Goal: Information Seeking & Learning: Learn about a topic

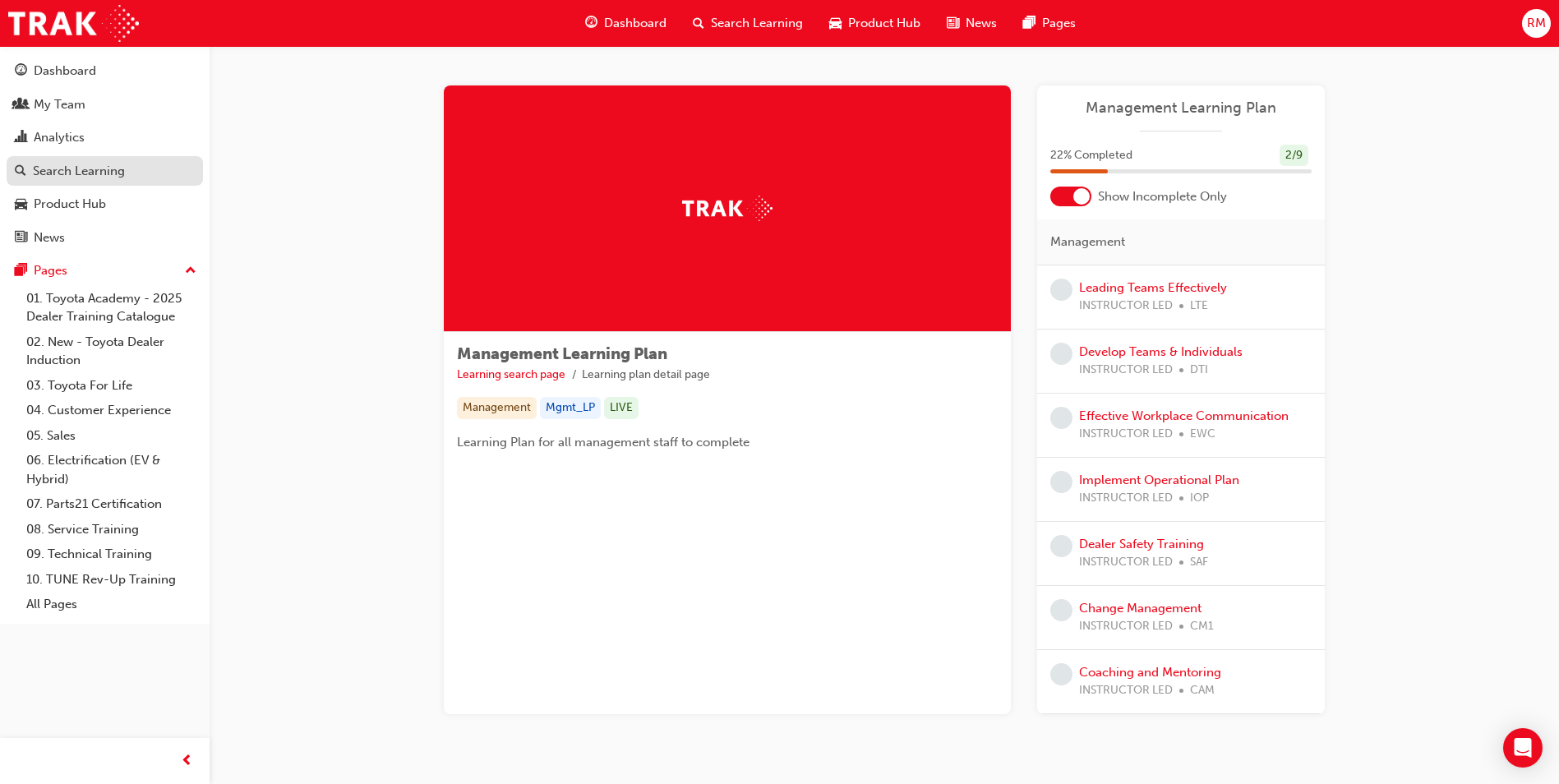
click at [98, 168] on div "Search Learning" at bounding box center [79, 171] width 92 height 19
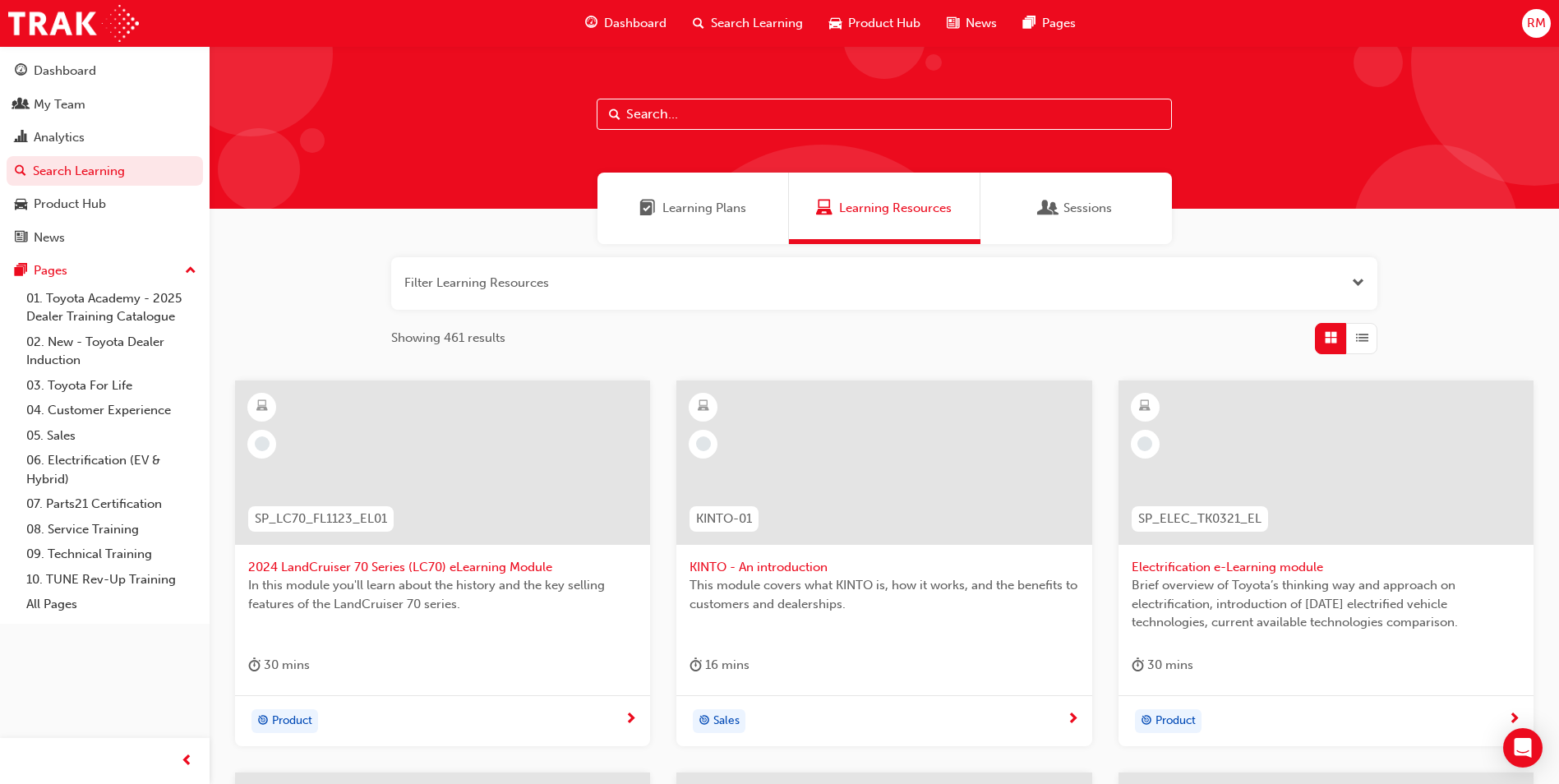
click at [1096, 205] on span "Sessions" at bounding box center [1087, 208] width 49 height 19
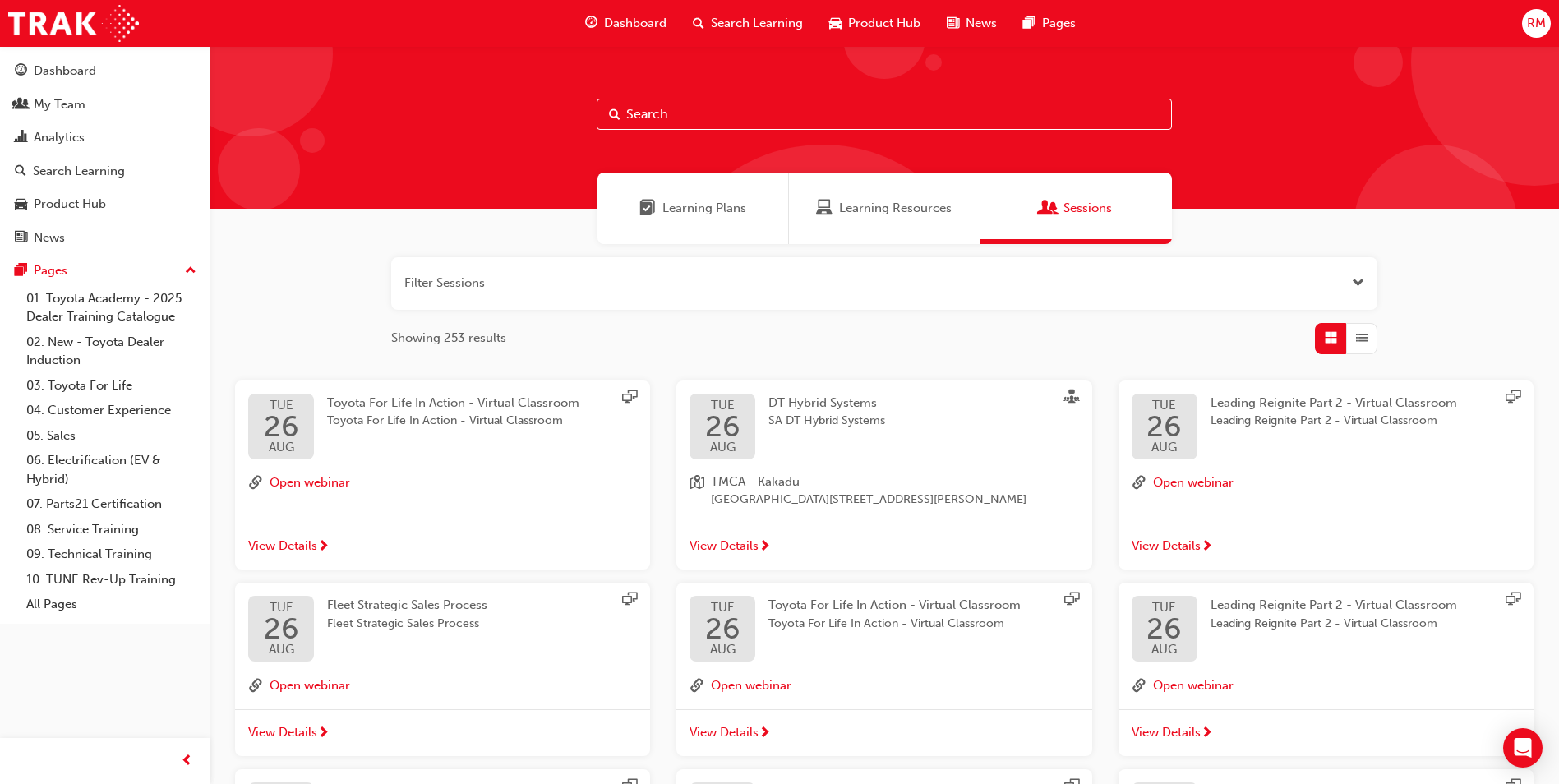
click at [749, 111] on input "text" at bounding box center [885, 114] width 575 height 31
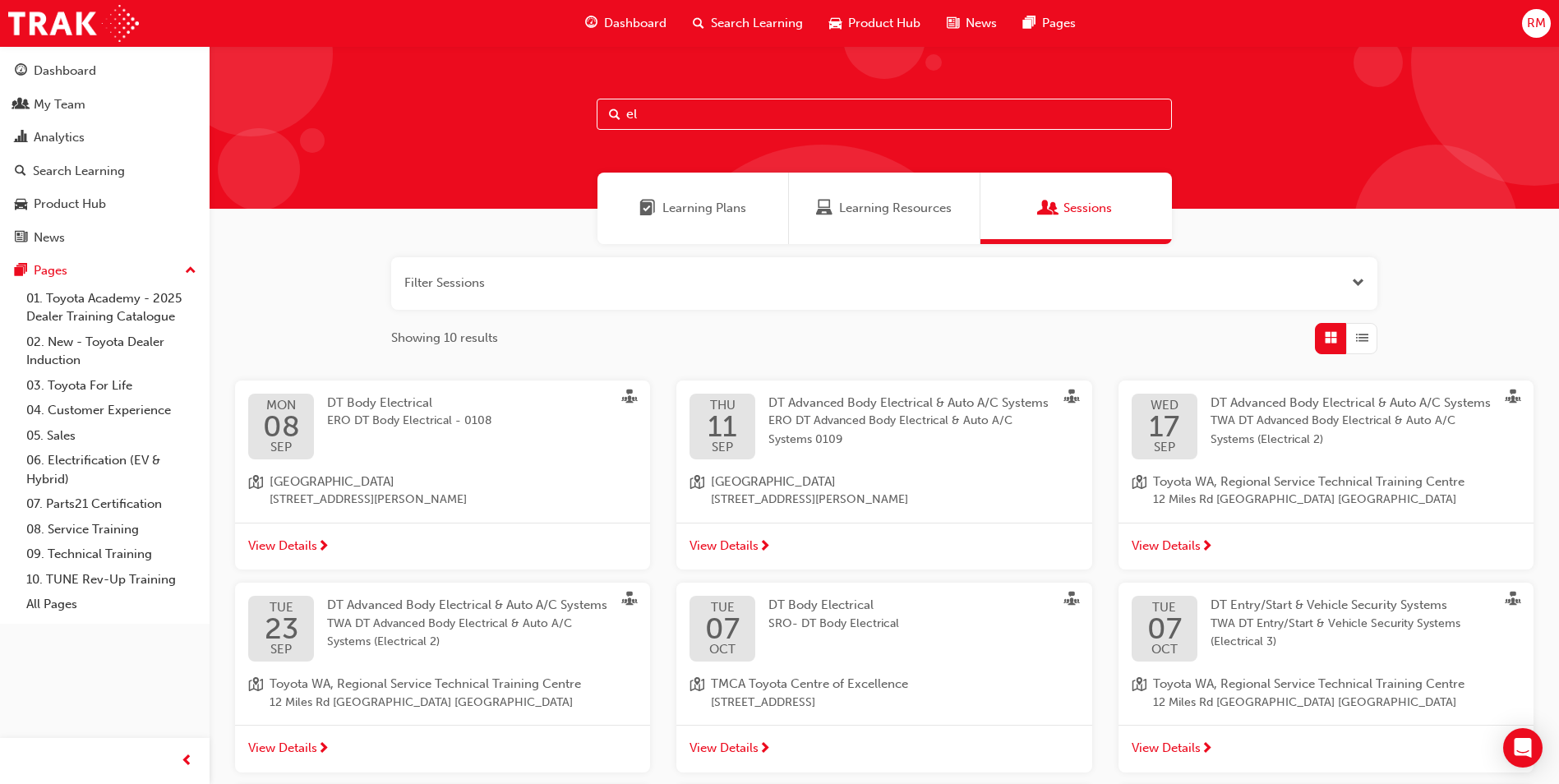
type input "e"
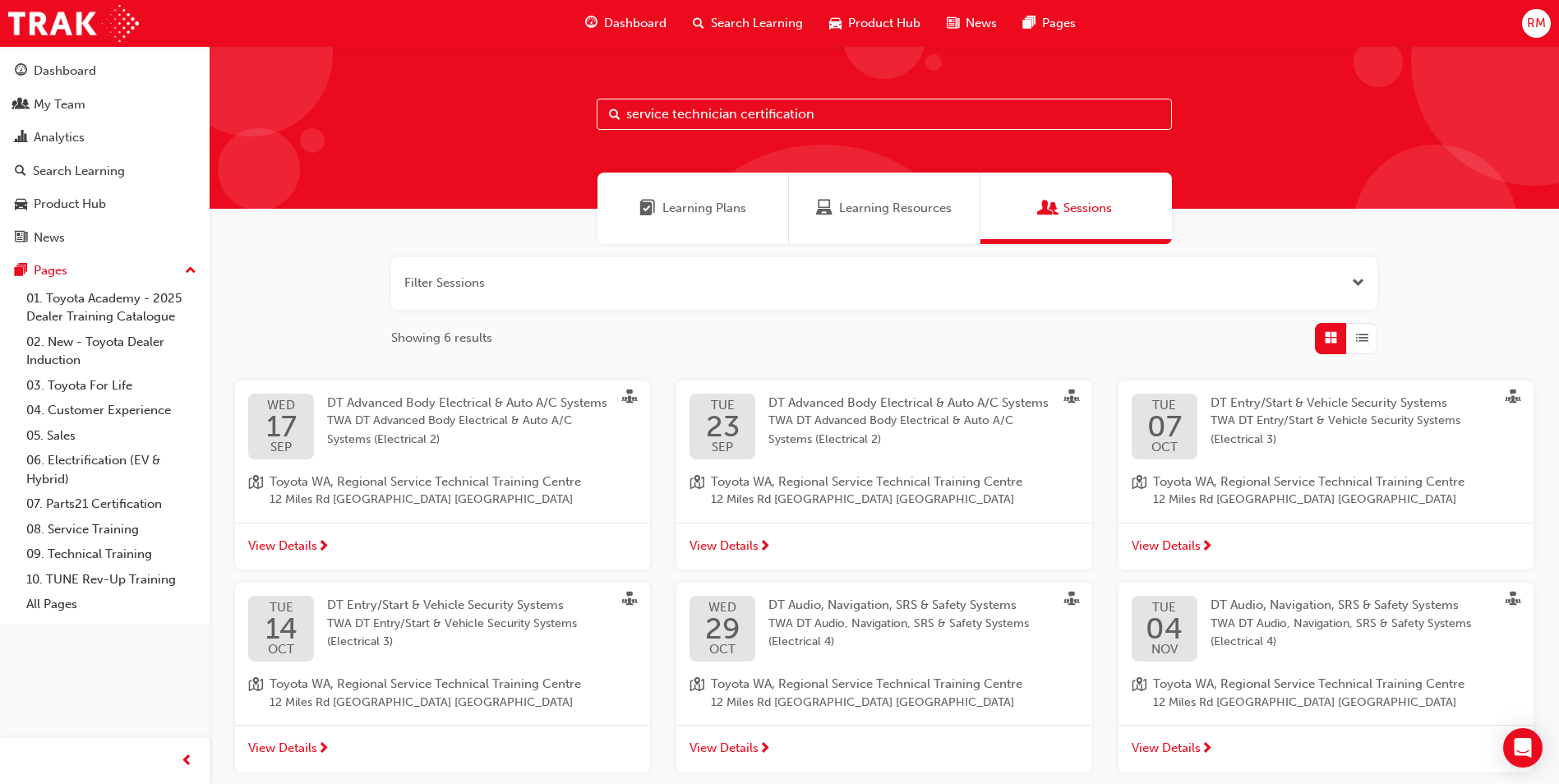
type input "service technician certification"
click at [87, 175] on div "Search Learning" at bounding box center [79, 171] width 92 height 19
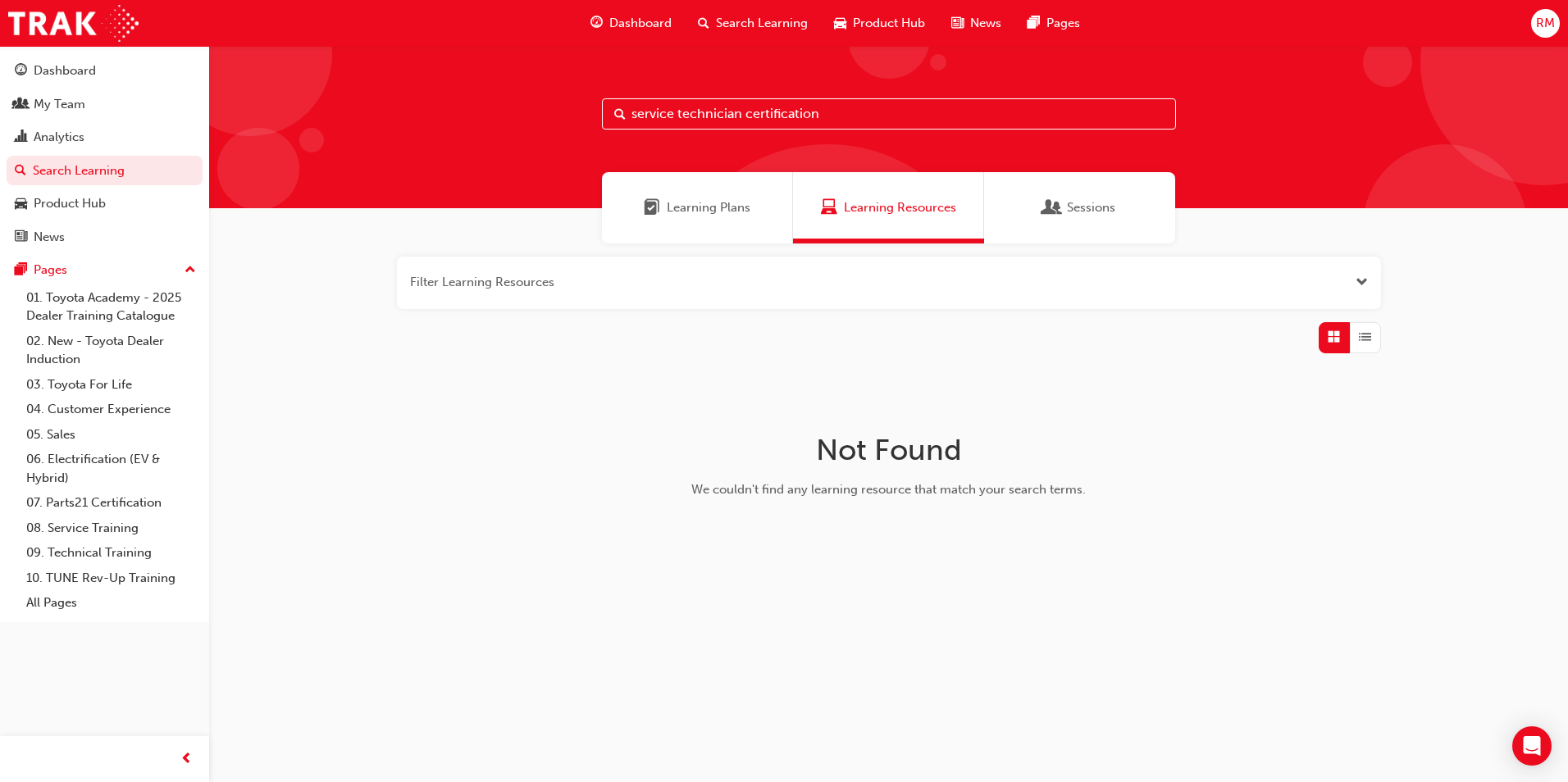
click at [668, 217] on div "Learning Plans" at bounding box center [698, 208] width 191 height 72
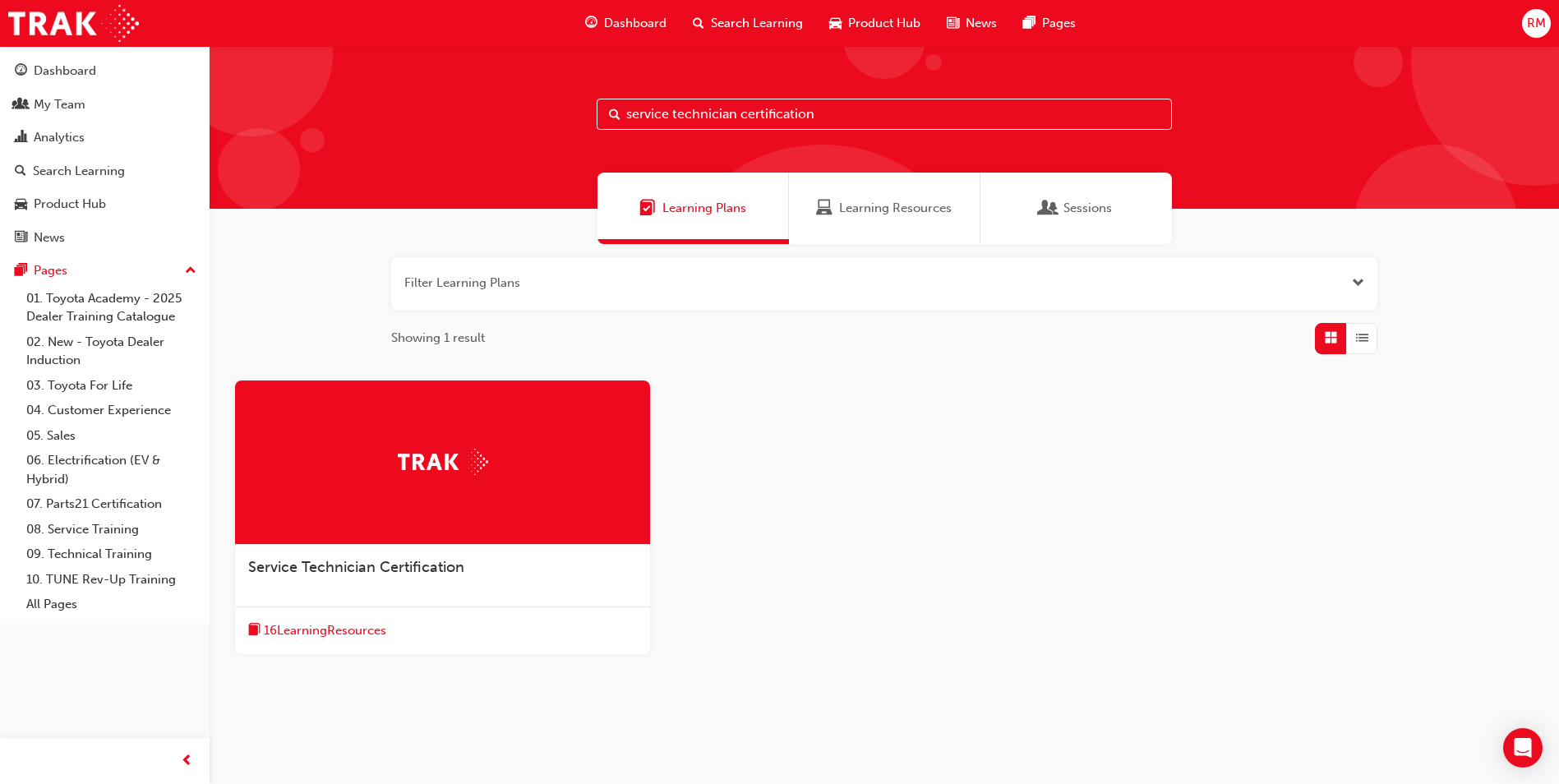
click at [377, 633] on span "16 Learning Resources" at bounding box center [324, 630] width 123 height 19
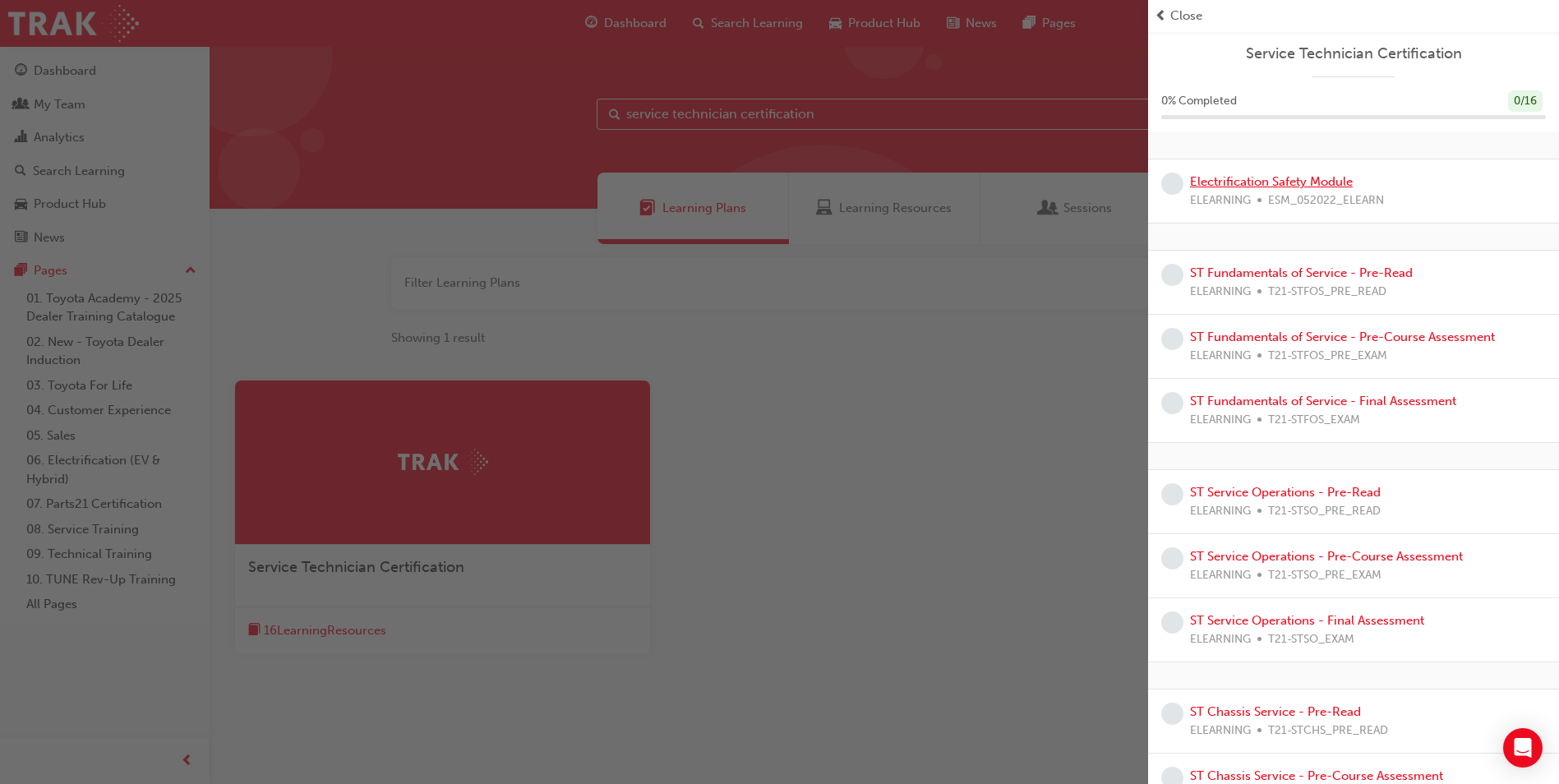
click at [1289, 187] on link "Electrification Safety Module" at bounding box center [1272, 181] width 163 height 15
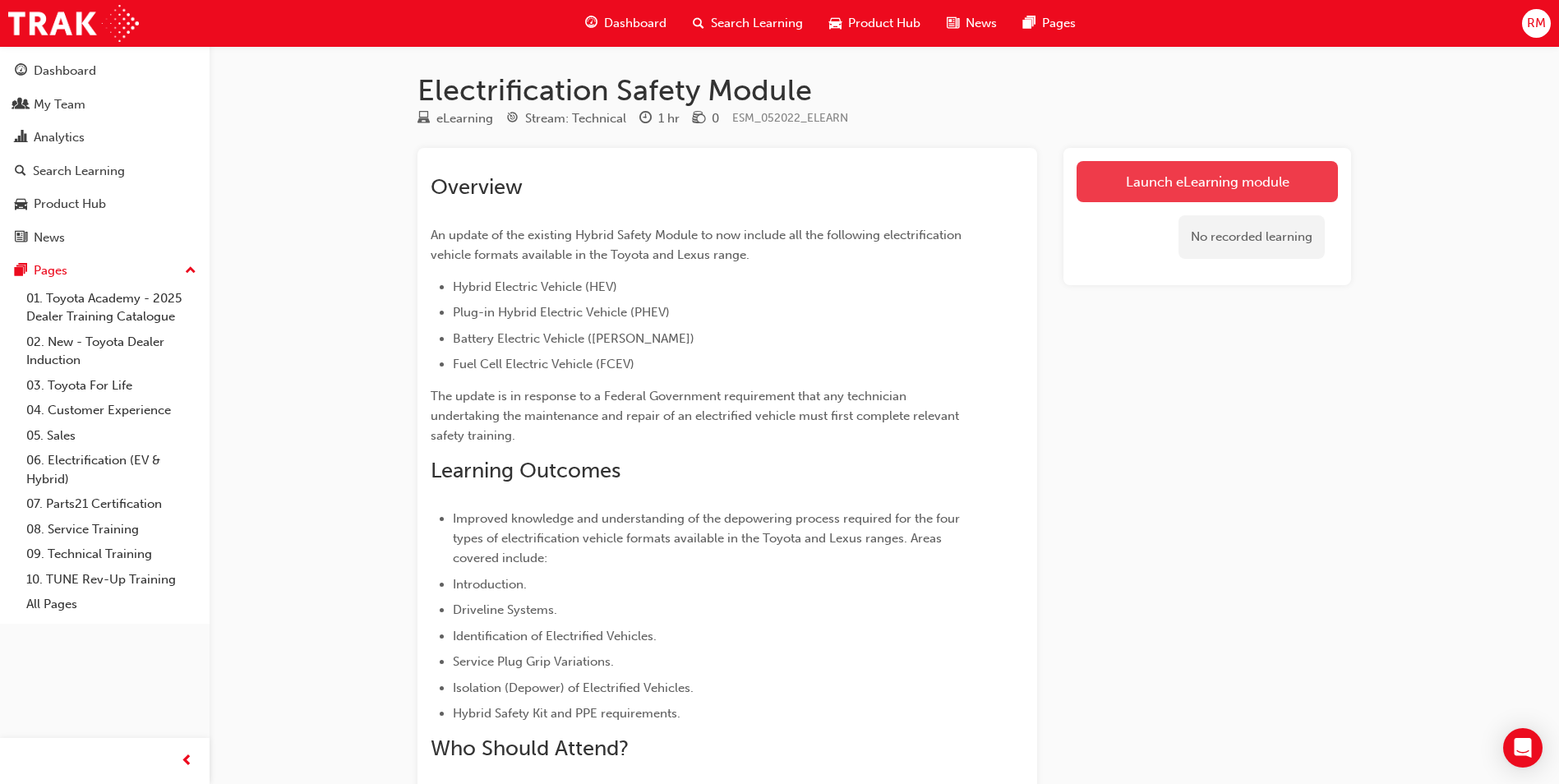
click at [1188, 193] on link "Launch eLearning module" at bounding box center [1208, 181] width 262 height 41
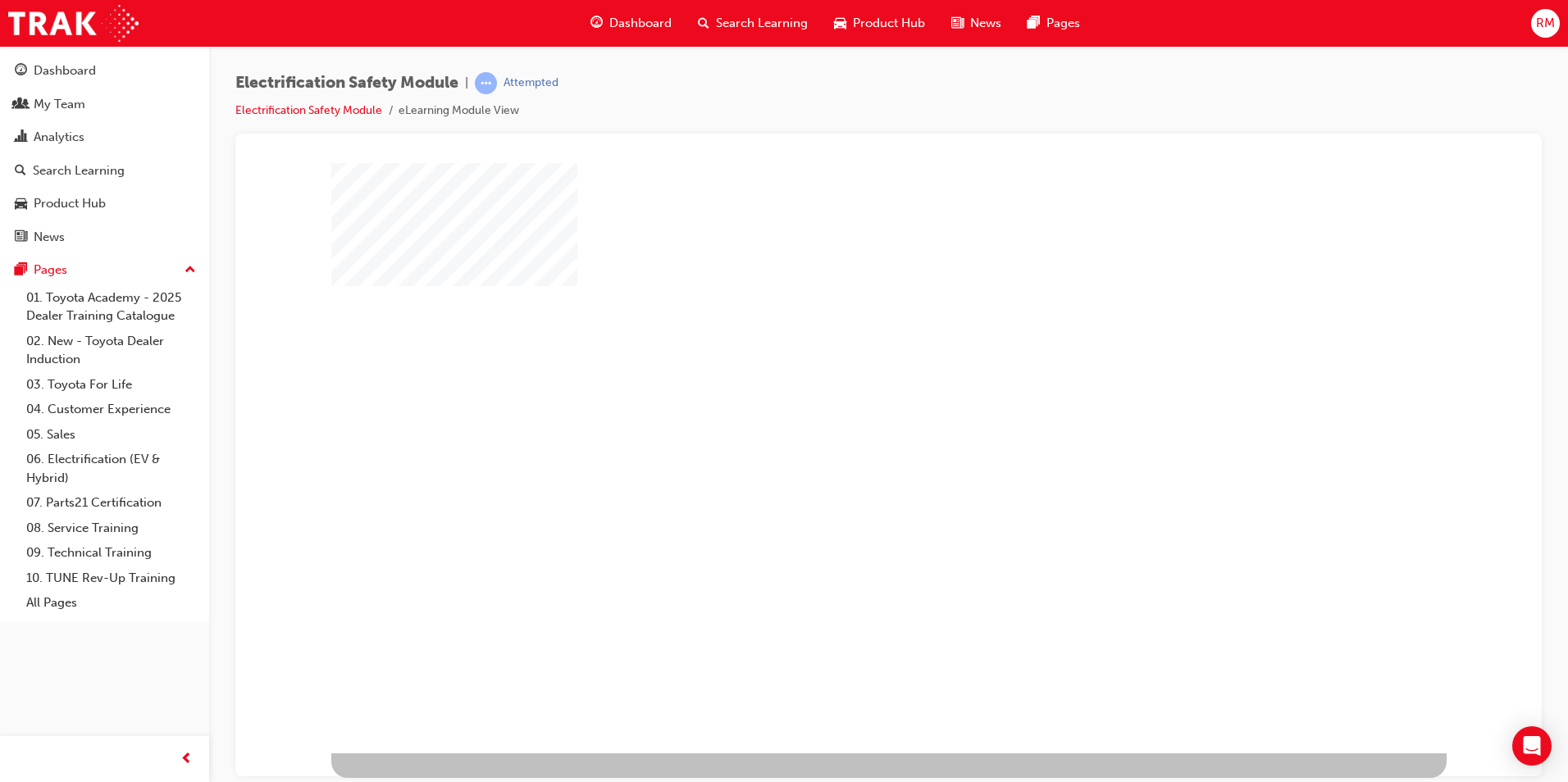
click at [841, 410] on div "play" at bounding box center [841, 410] width 0 height 0
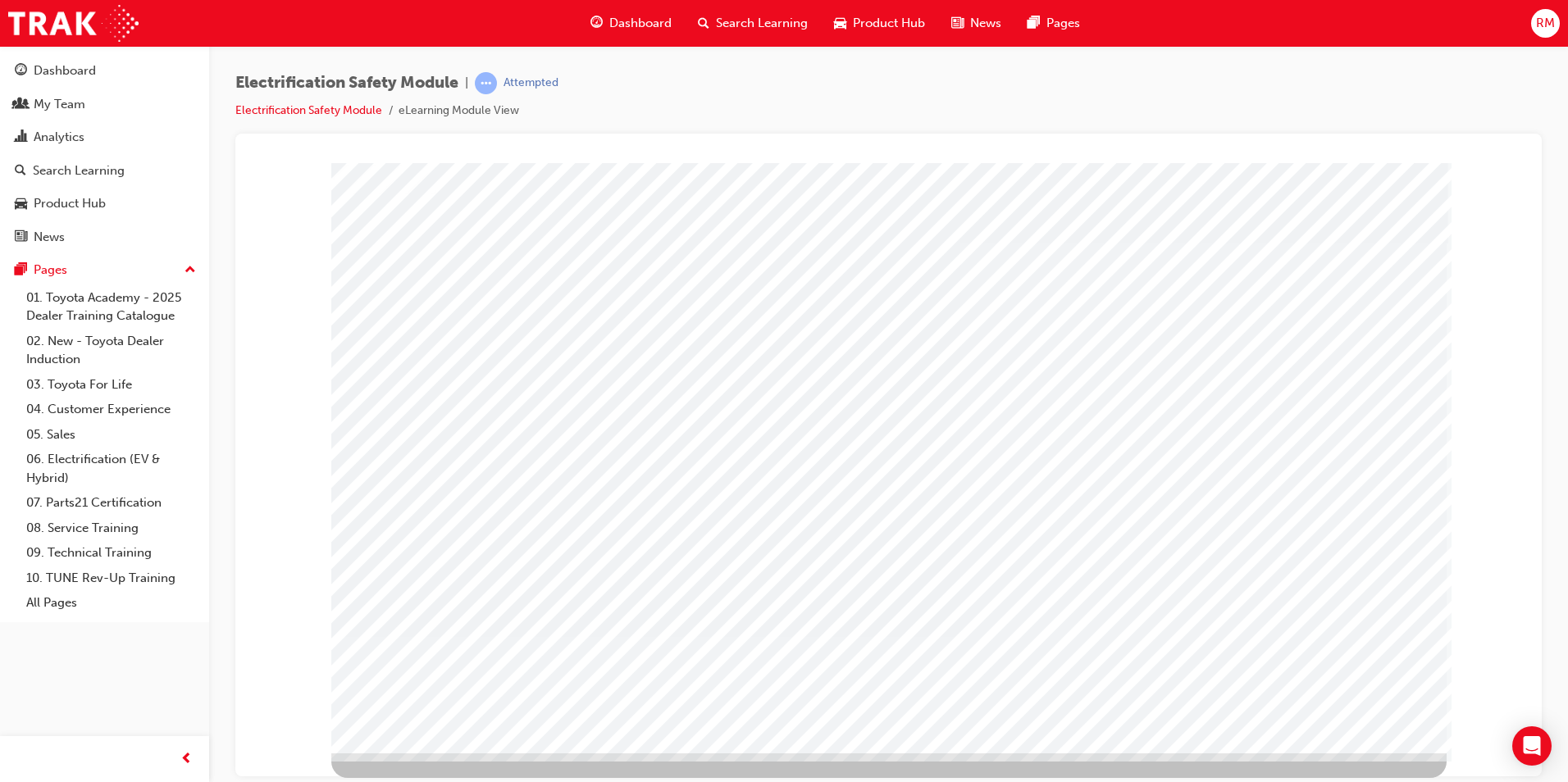
drag, startPoint x: 1377, startPoint y: 712, endPoint x: 593, endPoint y: 746, distance: 784.7
click at [727, 771] on div at bounding box center [888, 470] width 1115 height 615
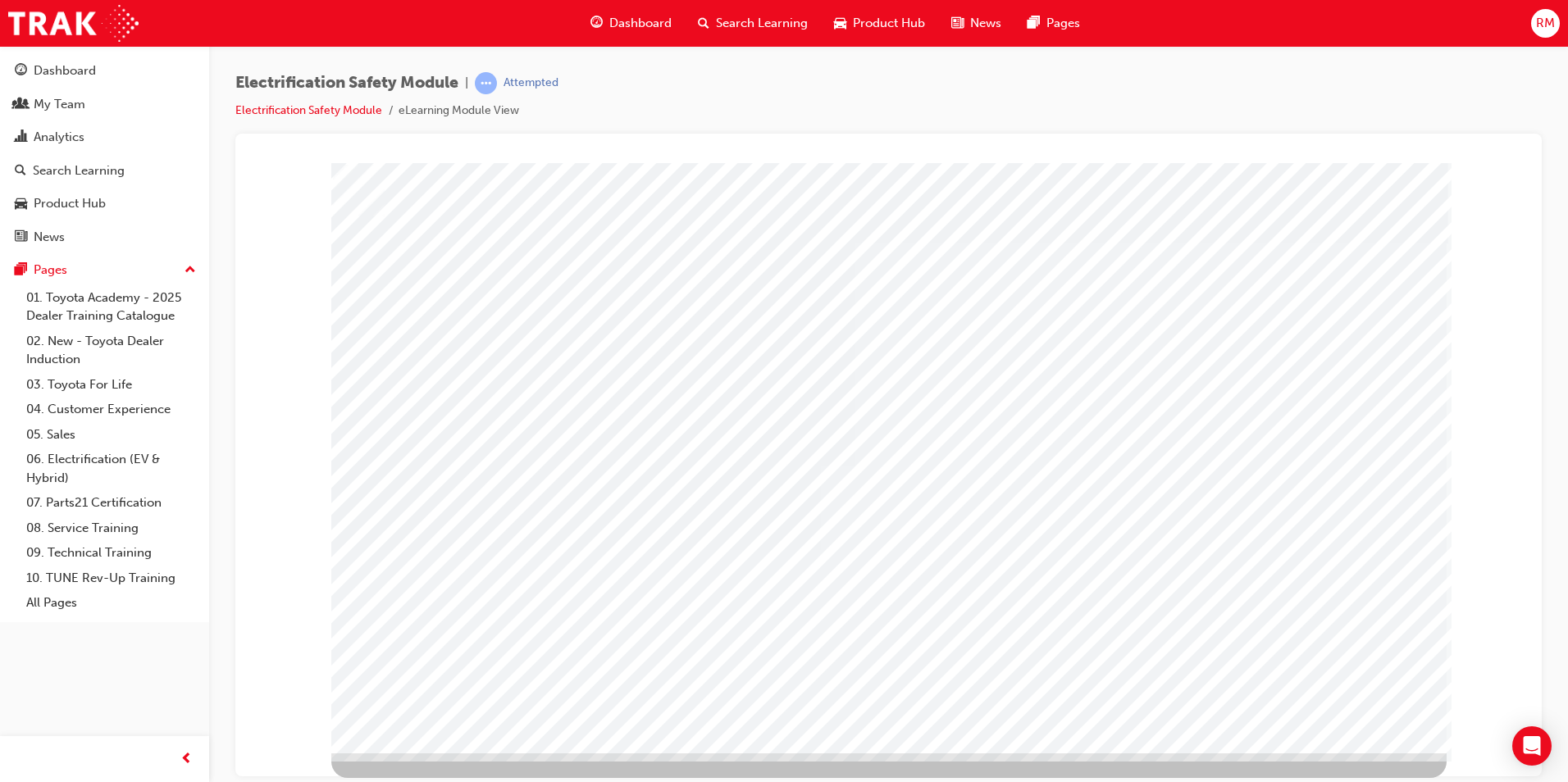
drag, startPoint x: 374, startPoint y: 278, endPoint x: 413, endPoint y: 305, distance: 47.4
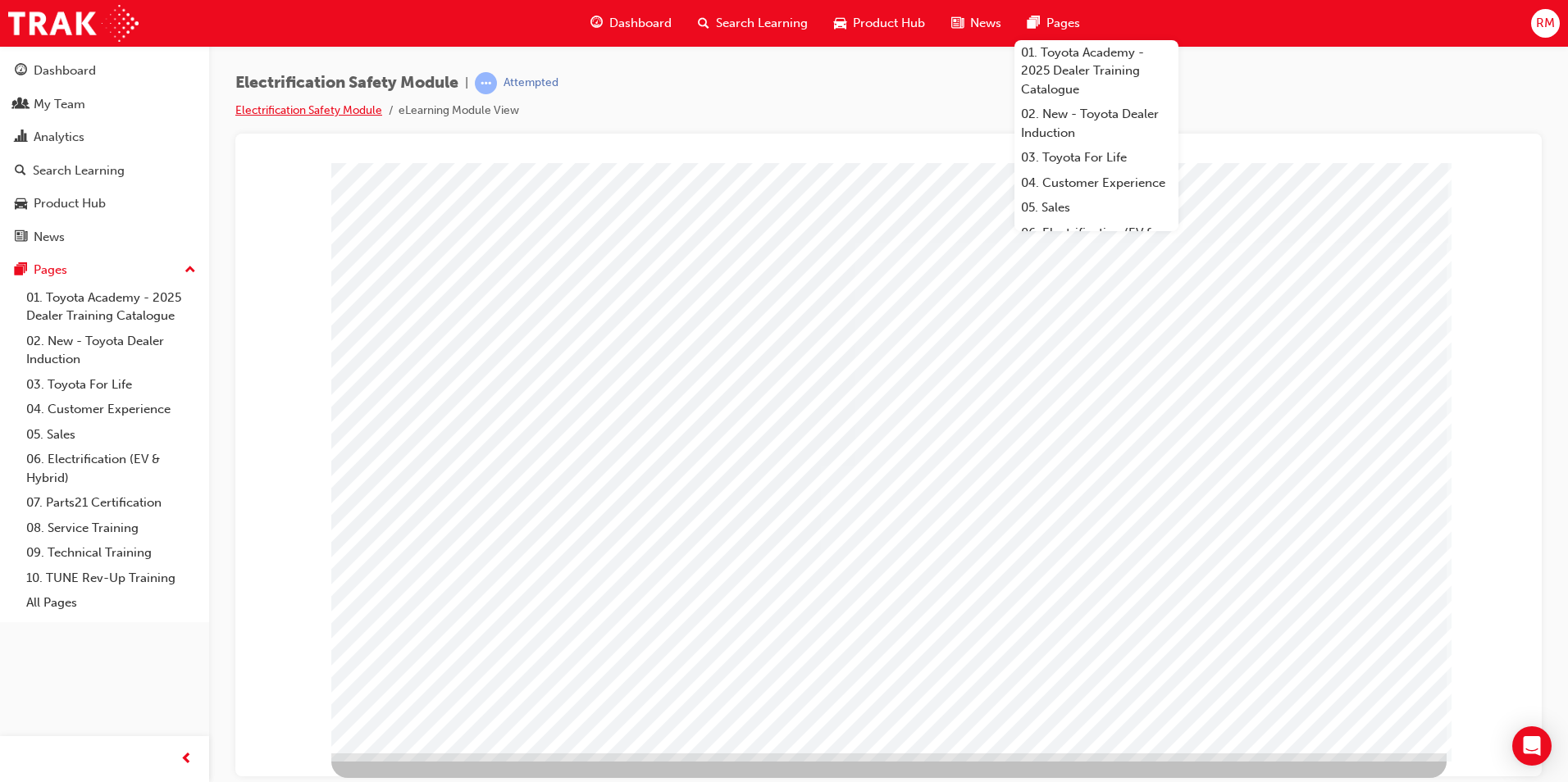
click at [361, 114] on link "Electrification Safety Module" at bounding box center [309, 109] width 147 height 14
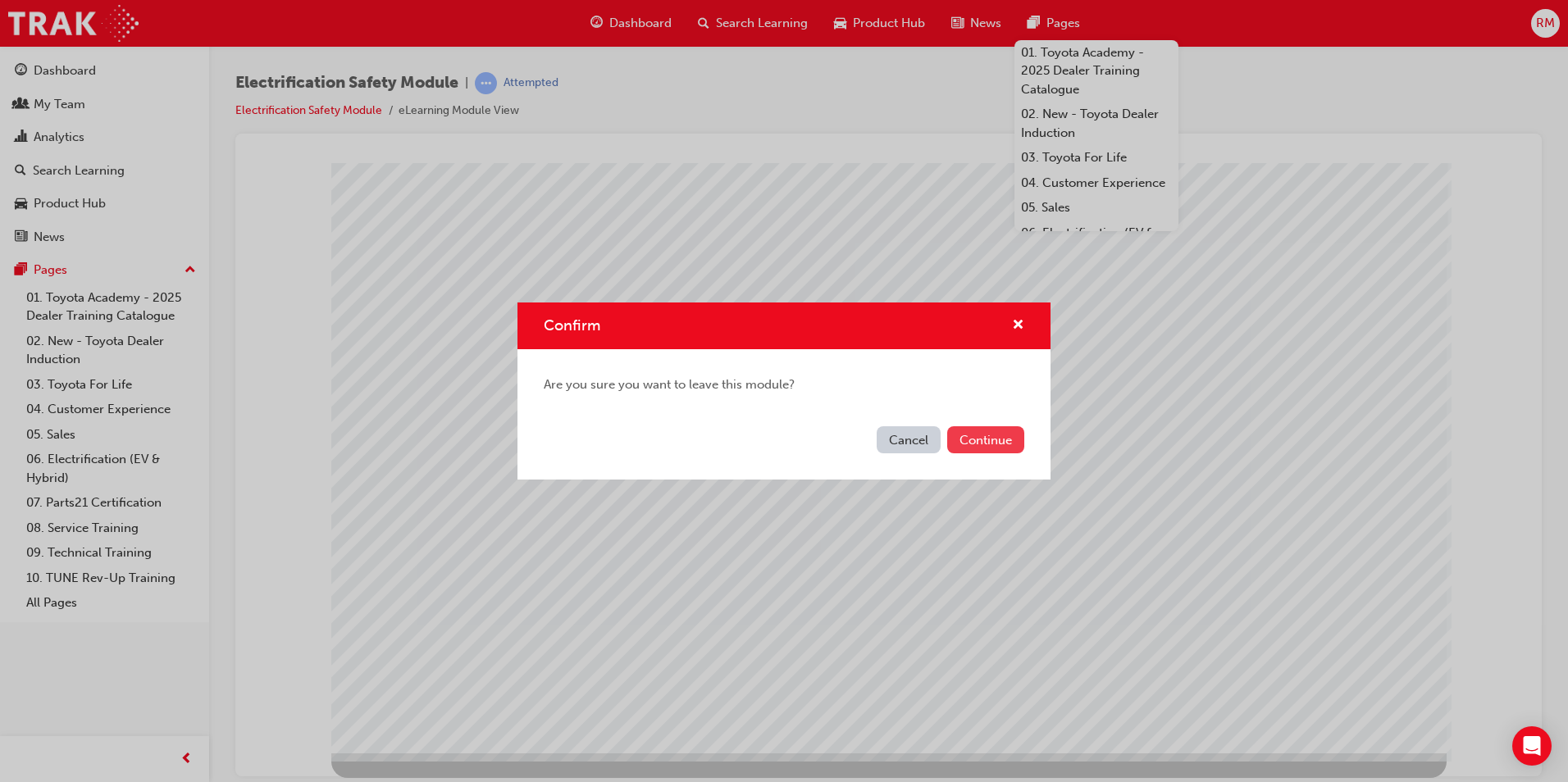
click at [992, 443] on button "Continue" at bounding box center [985, 439] width 77 height 27
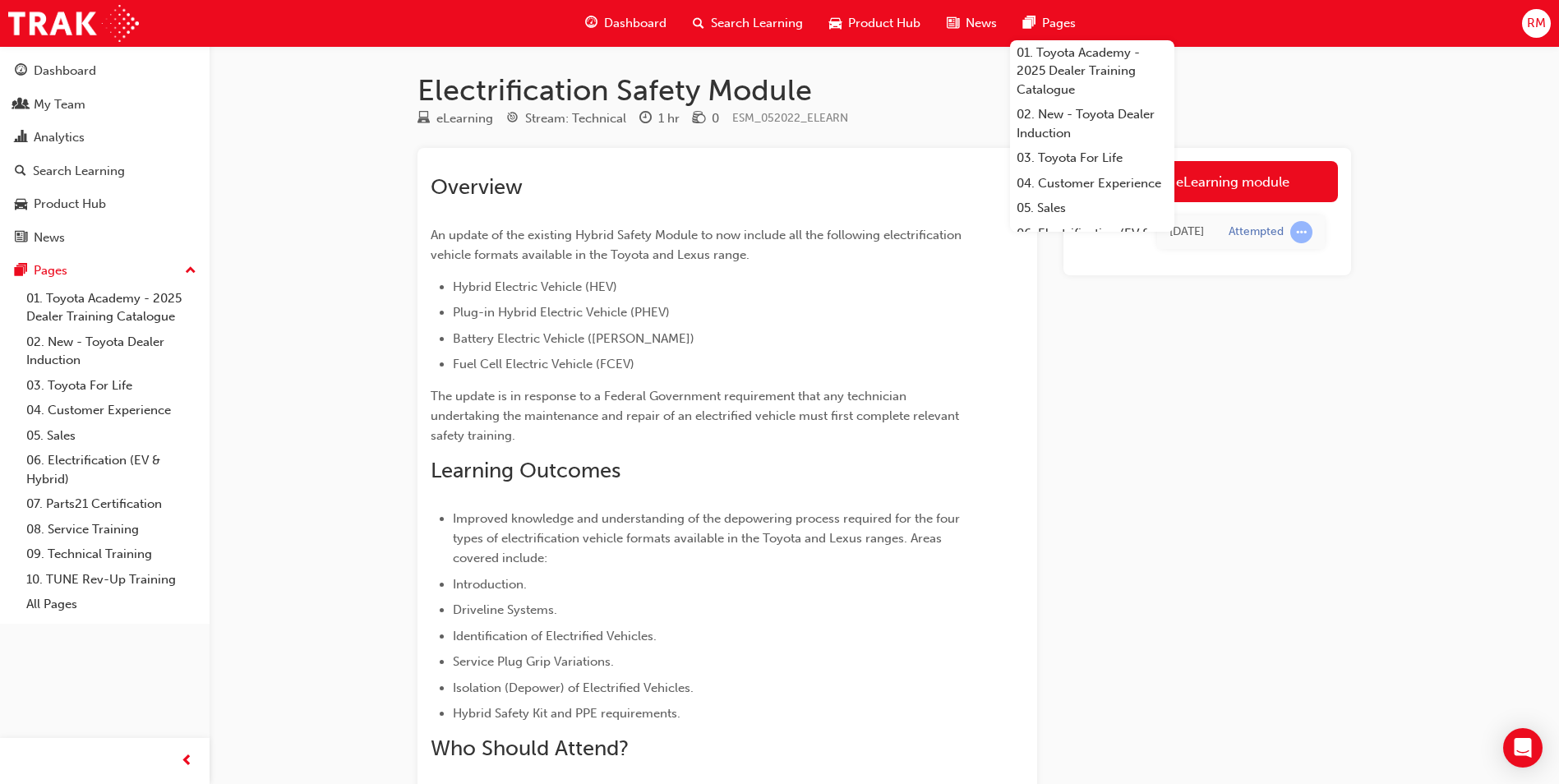
click at [1191, 380] on div "Launch eLearning module [DATE] Attempted" at bounding box center [1207, 509] width 287 height 723
click at [1365, 194] on div "Electrification Safety Module eLearning Stream: Technical 1 hr 0 ESM_052022_ELE…" at bounding box center [885, 498] width 987 height 851
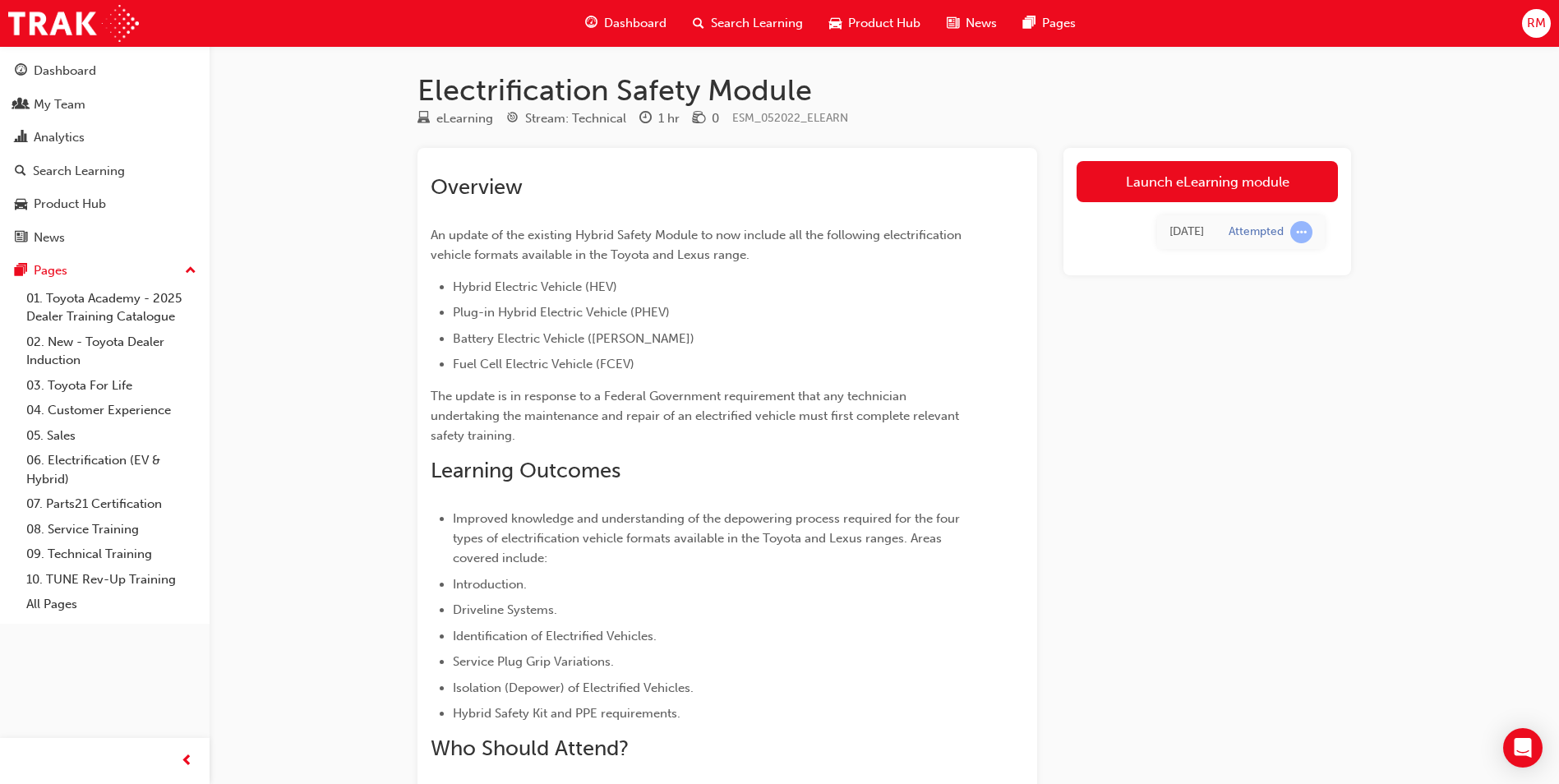
click at [431, 83] on h1 "Electrification Safety Module" at bounding box center [884, 90] width 933 height 36
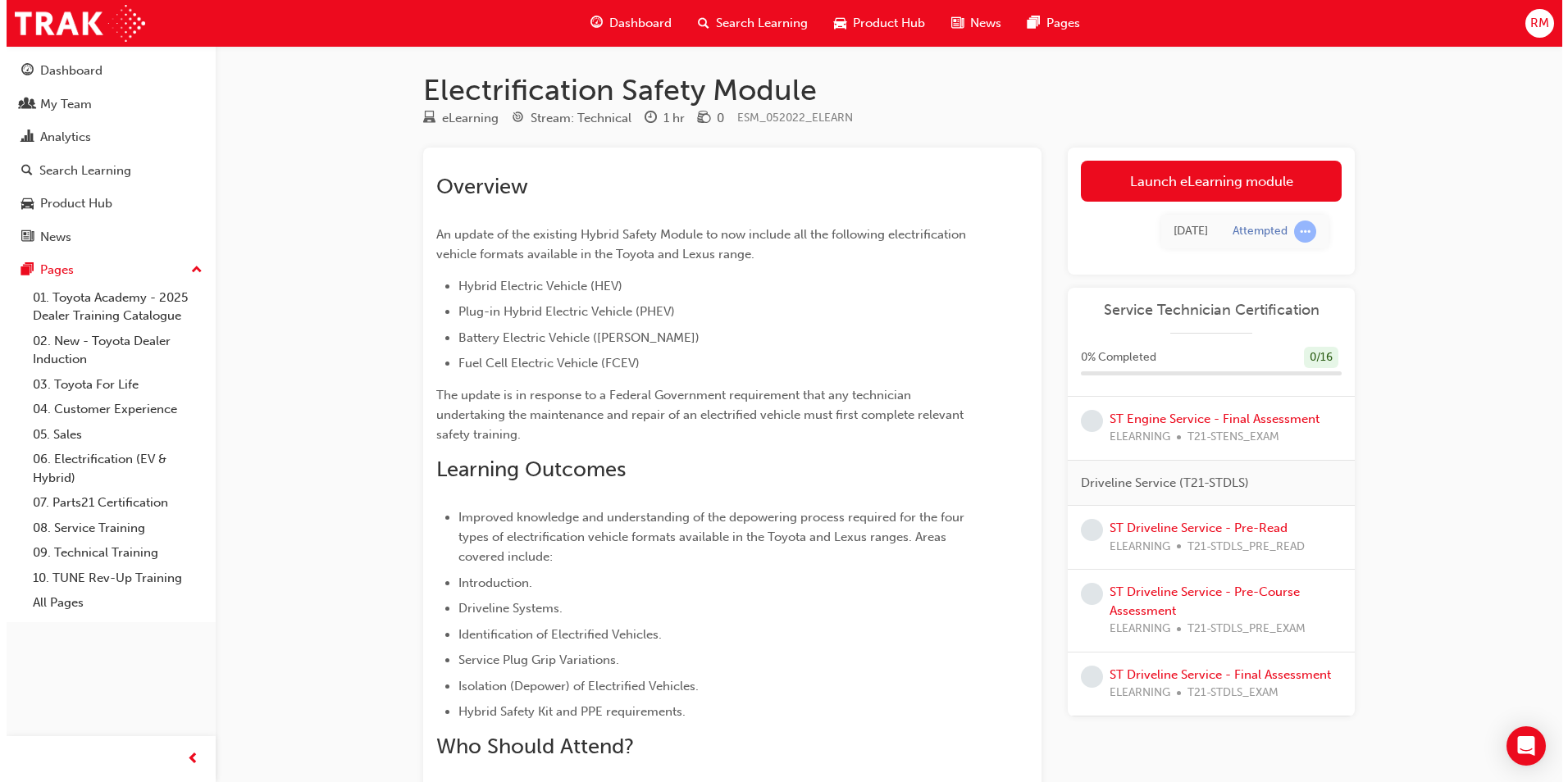
scroll to position [1135, 0]
click at [1177, 520] on link "ST Driveline Service - Pre-Read" at bounding box center [1192, 527] width 178 height 15
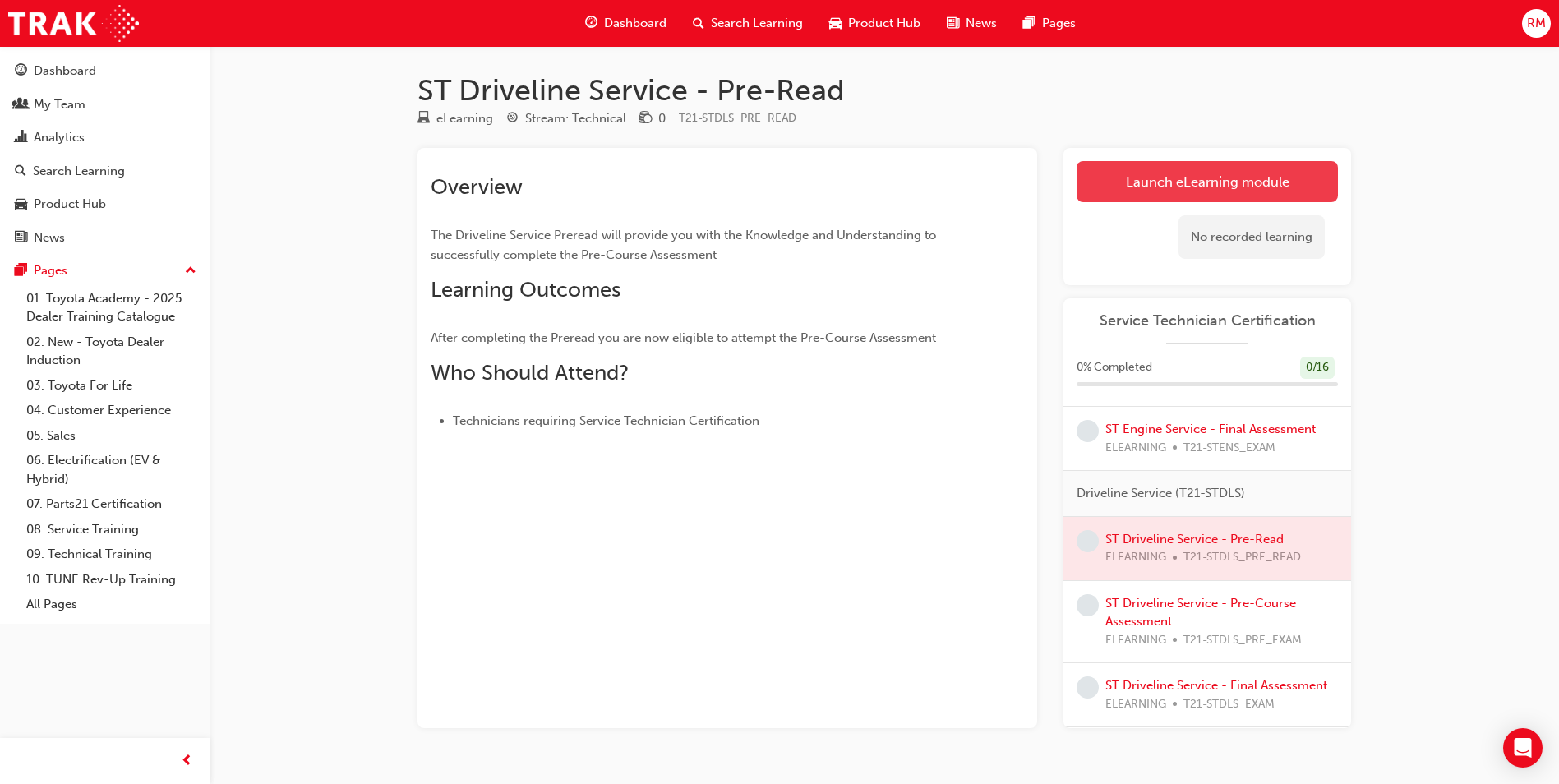
click at [1253, 197] on link "Launch eLearning module" at bounding box center [1208, 181] width 262 height 41
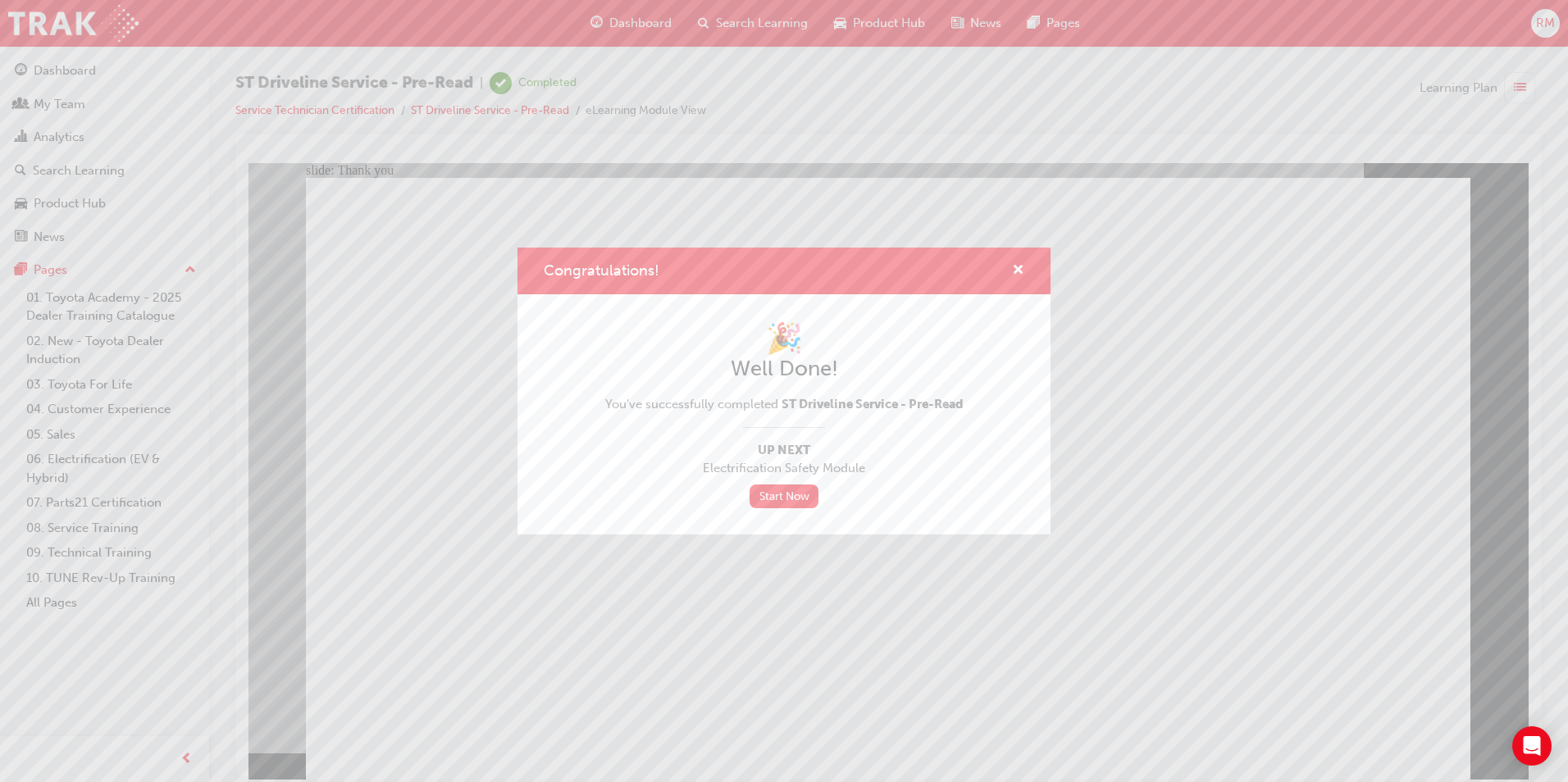
click at [750, 705] on div "Congratulations! 🎉 Well Done! You've successfully completed ST Driveline Servic…" at bounding box center [784, 391] width 1568 height 782
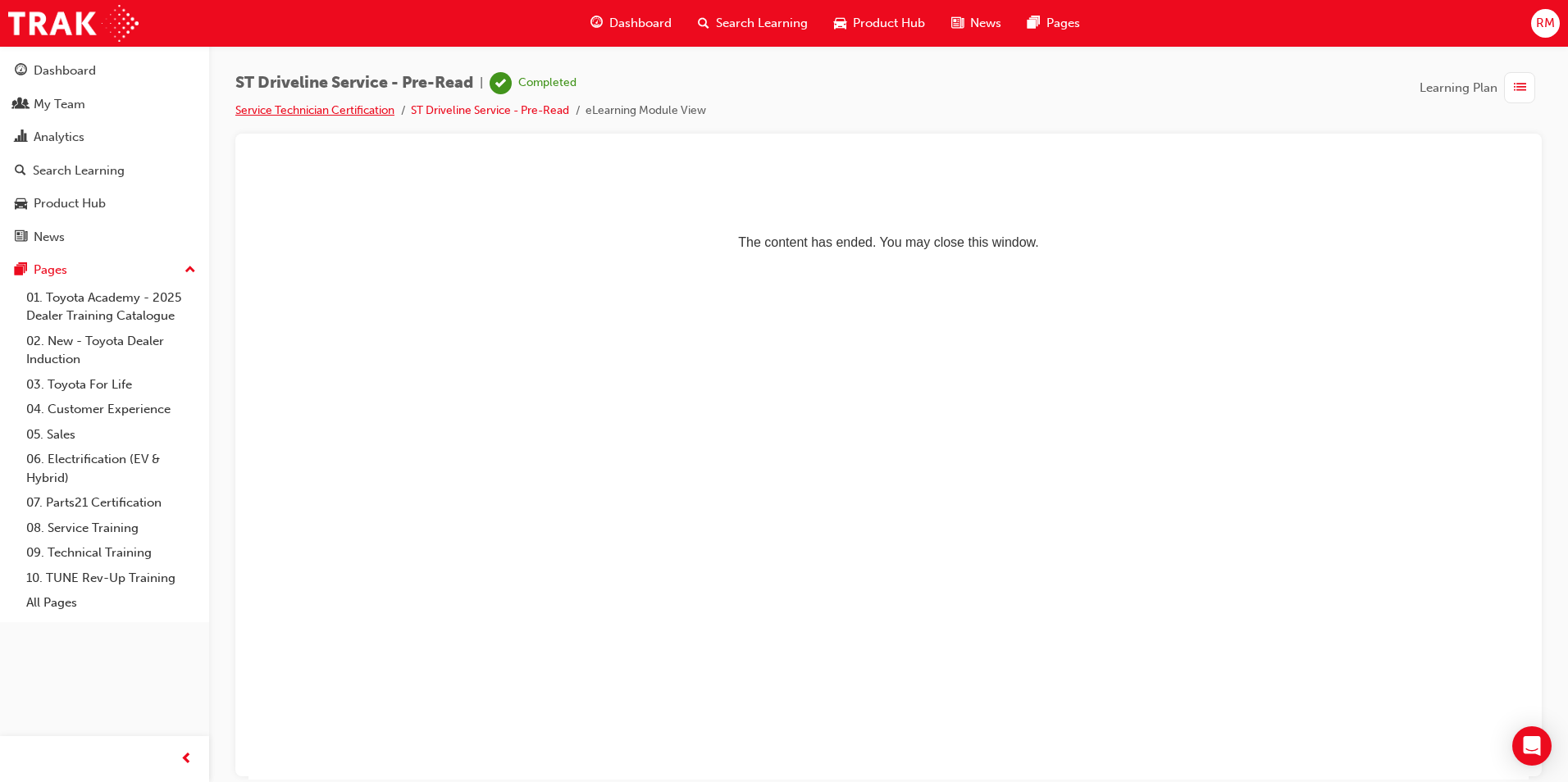
click at [384, 109] on link "Service Technician Certification" at bounding box center [314, 109] width 159 height 14
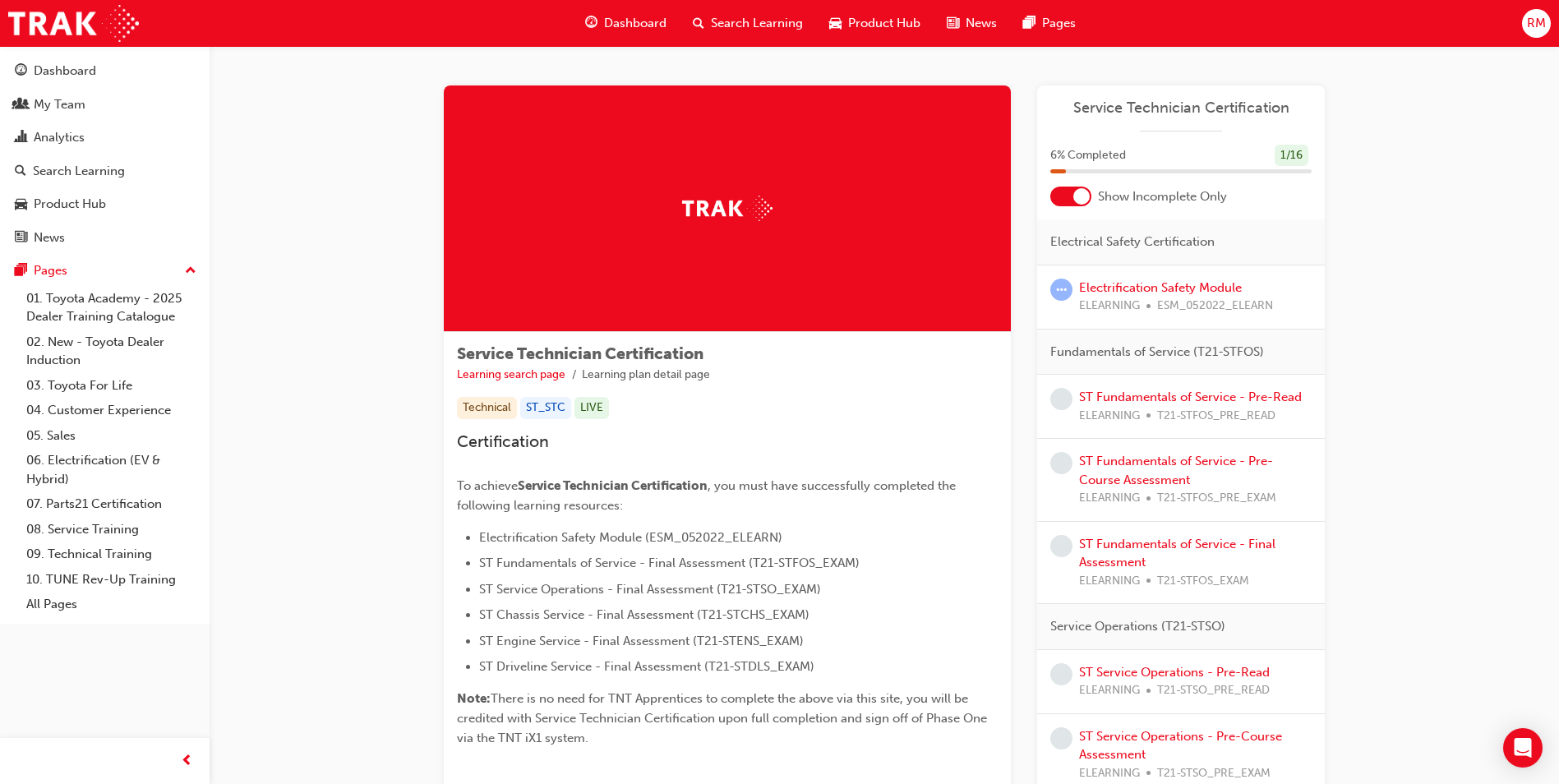
click at [1074, 193] on div at bounding box center [1082, 196] width 17 height 17
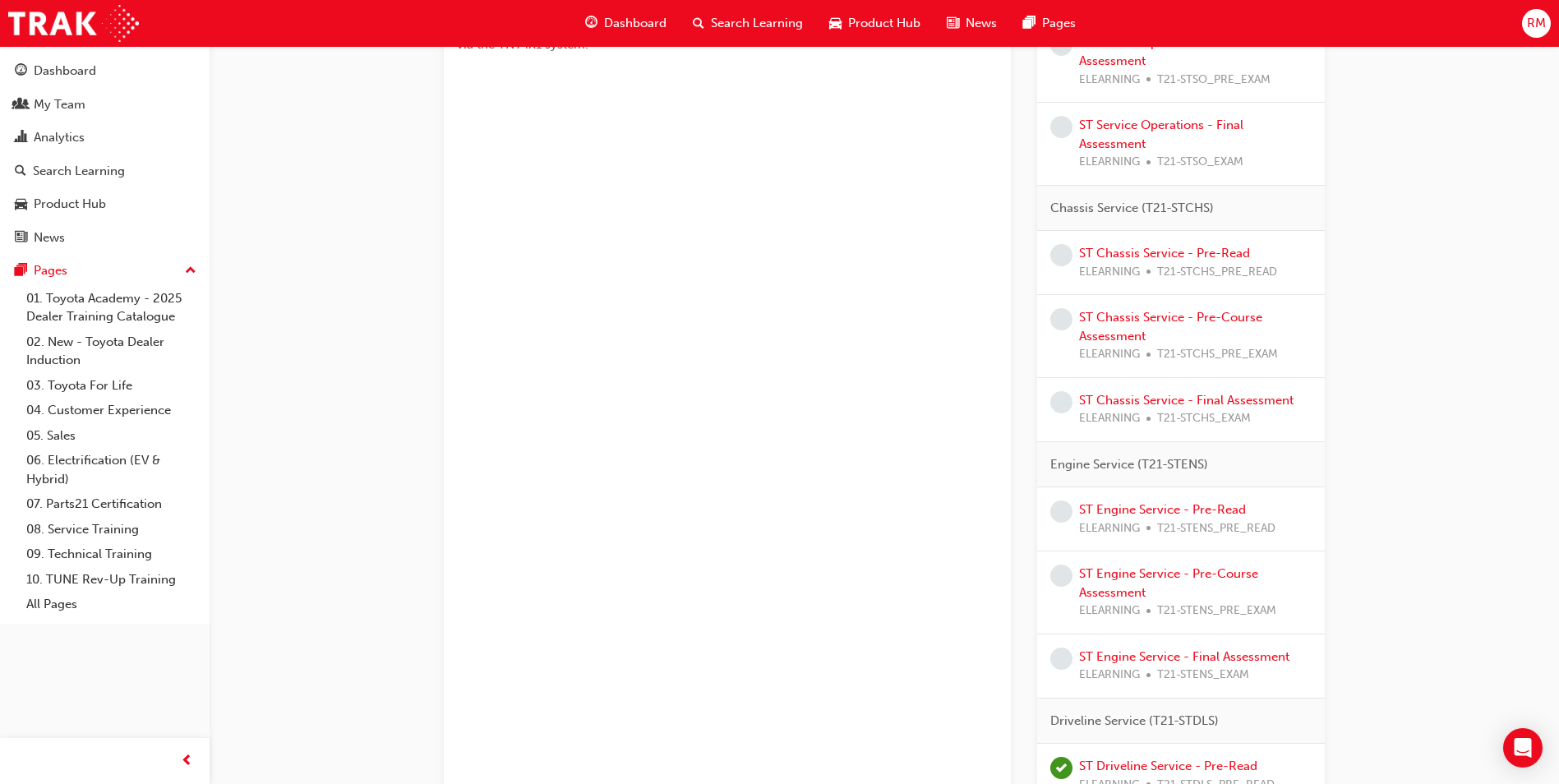
scroll to position [985, 0]
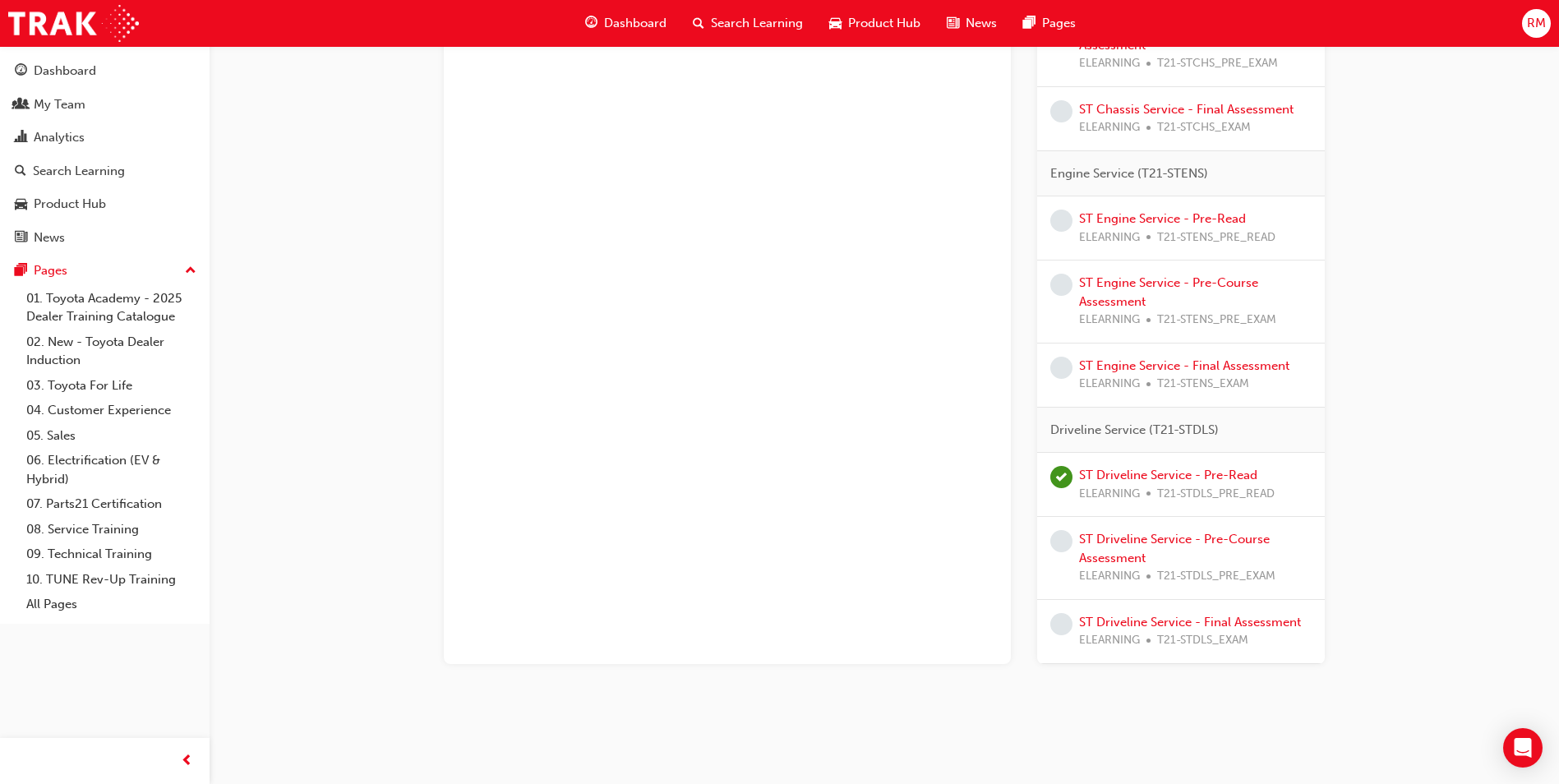
click at [1062, 546] on span "learningRecordVerb_NONE-icon" at bounding box center [1061, 541] width 22 height 22
click at [1116, 537] on link "ST Driveline Service - Pre-Course Assessment" at bounding box center [1174, 548] width 191 height 34
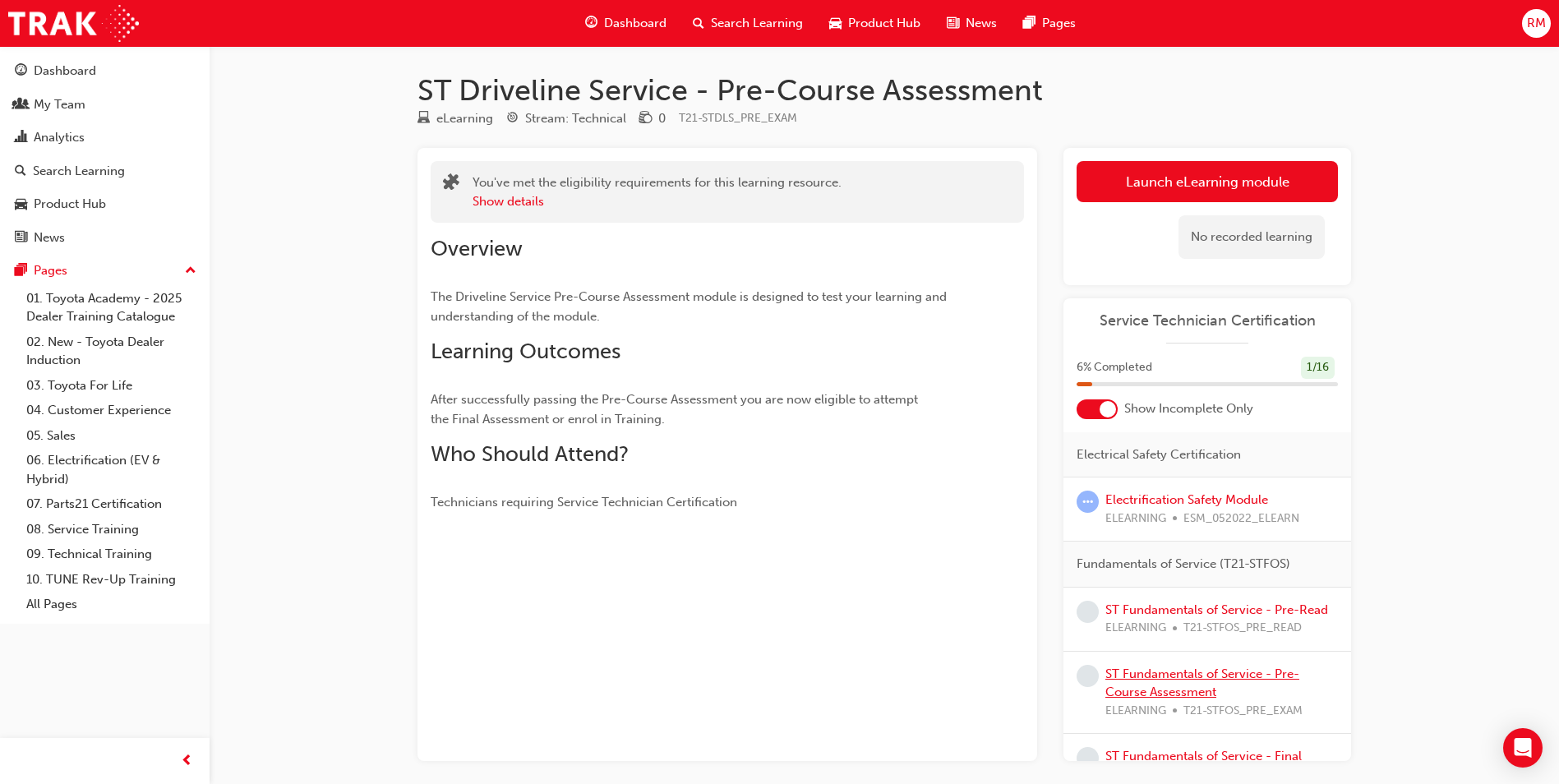
click at [1188, 688] on link "ST Fundamentals of Service - Pre-Course Assessment" at bounding box center [1202, 684] width 194 height 34
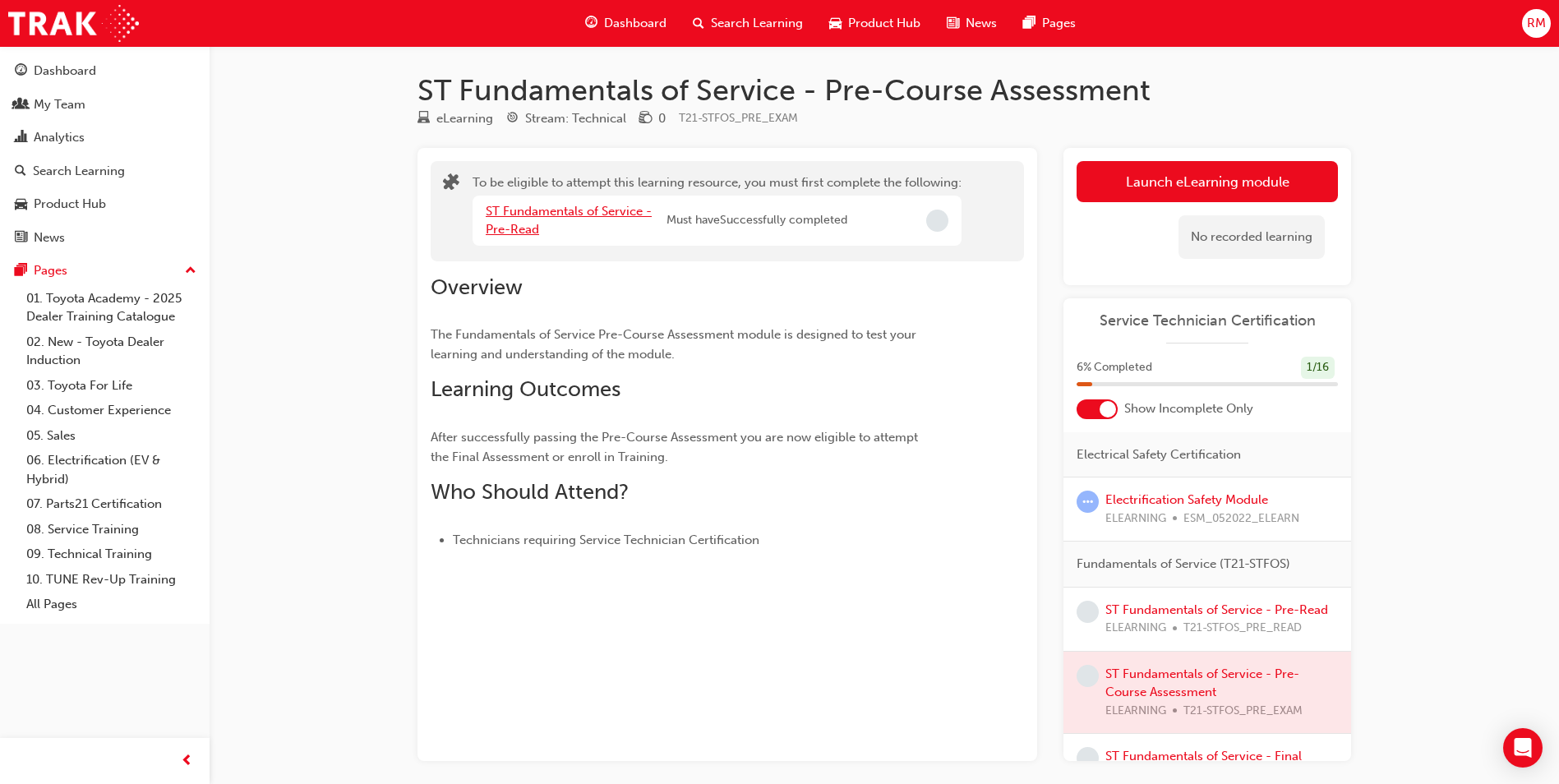
click at [586, 210] on link "ST Fundamentals of Service - Pre-Read" at bounding box center [569, 220] width 166 height 34
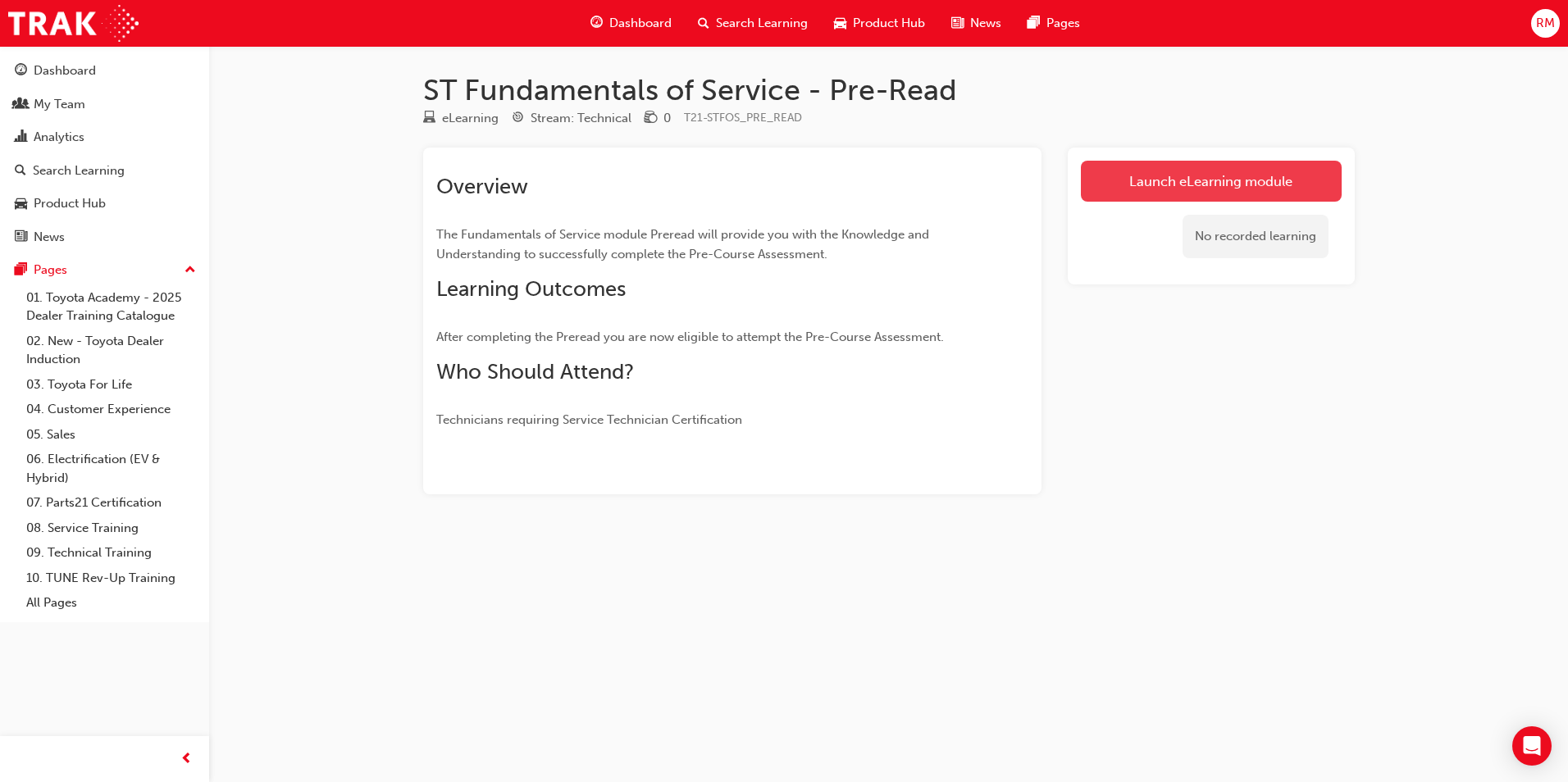
click at [1232, 176] on link "Launch eLearning module" at bounding box center [1211, 181] width 261 height 41
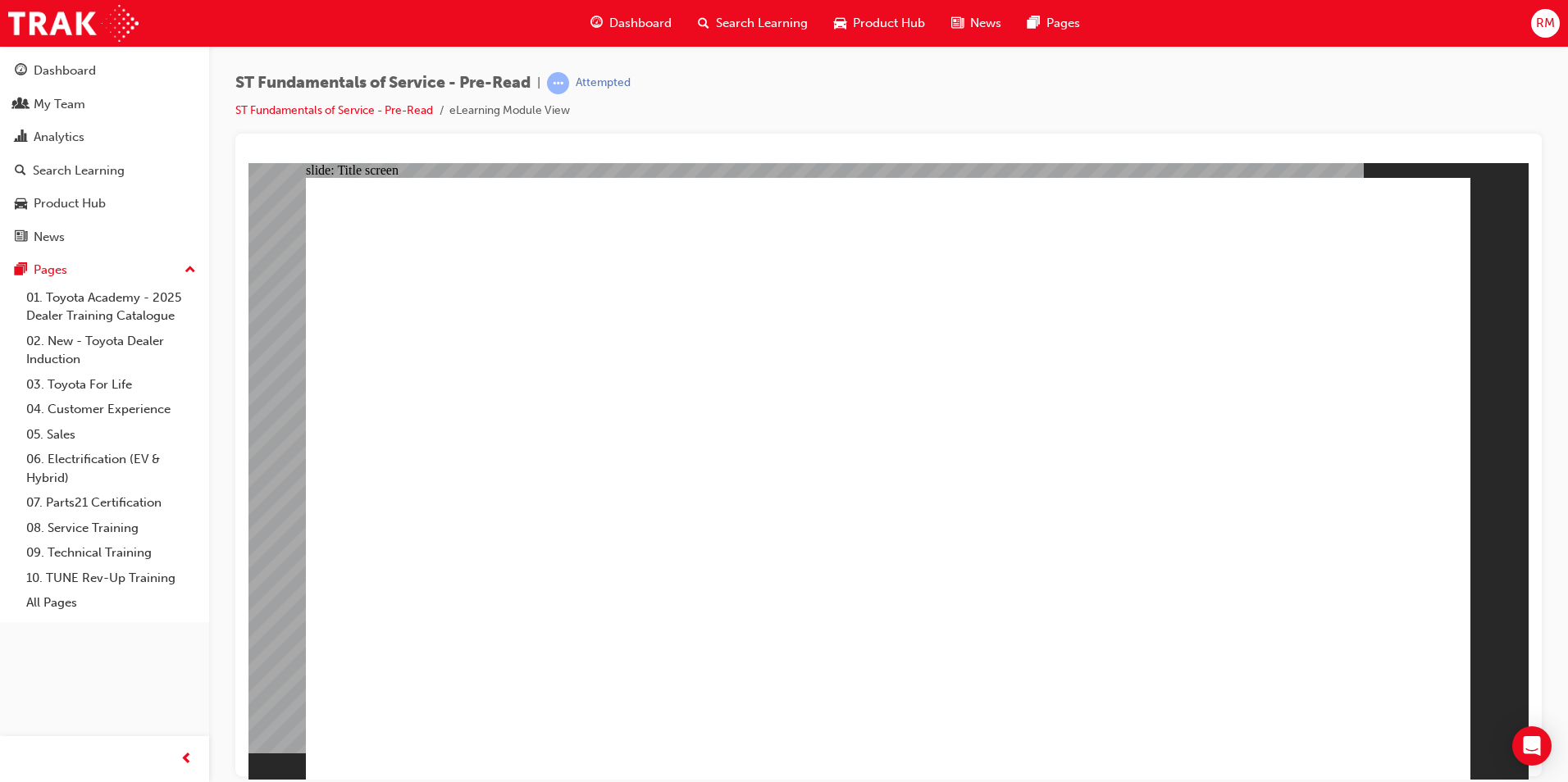
drag, startPoint x: 1280, startPoint y: 742, endPoint x: 1004, endPoint y: 576, distance: 322.1
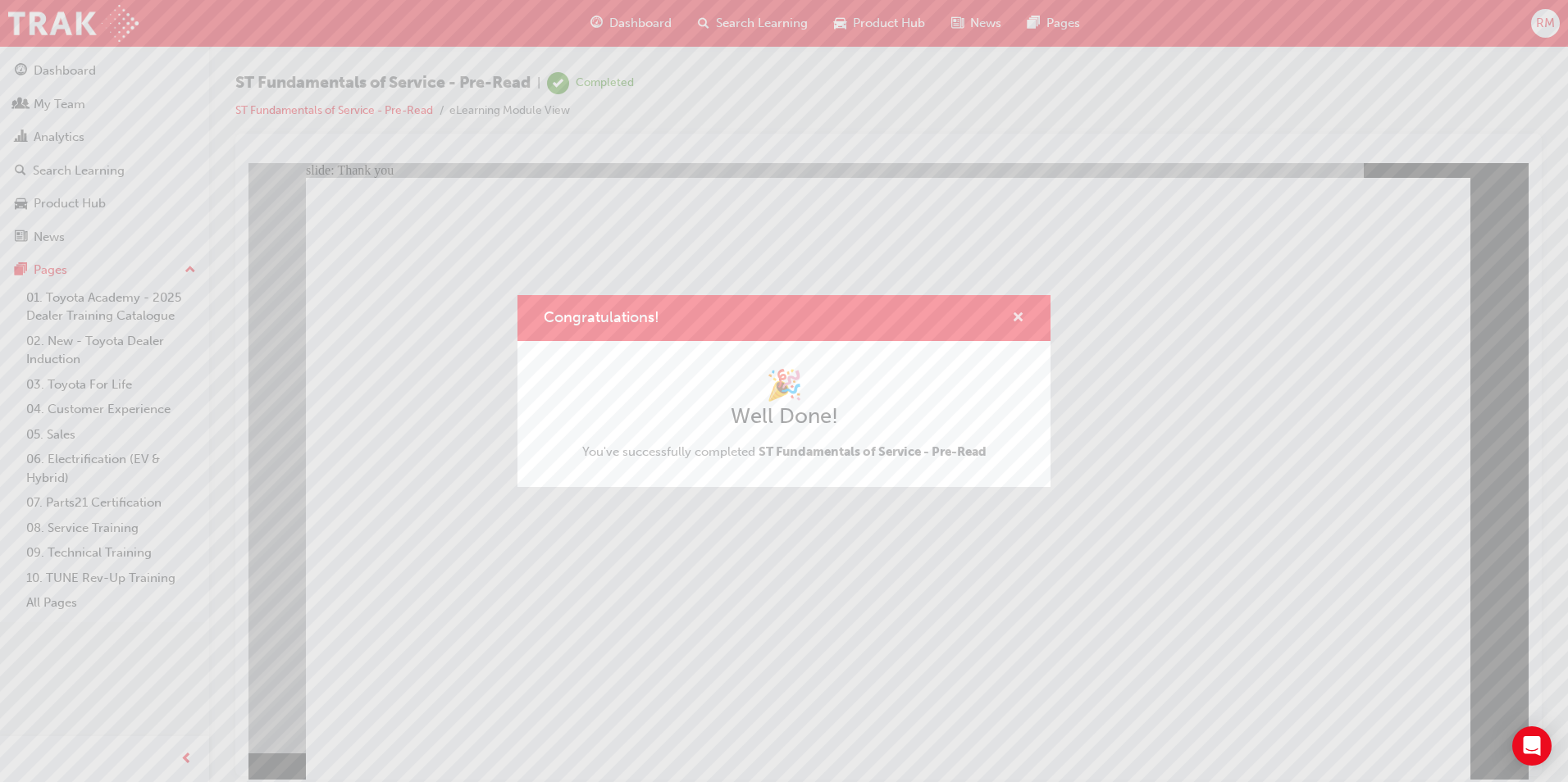
click at [1021, 319] on span "cross-icon" at bounding box center [1017, 319] width 12 height 15
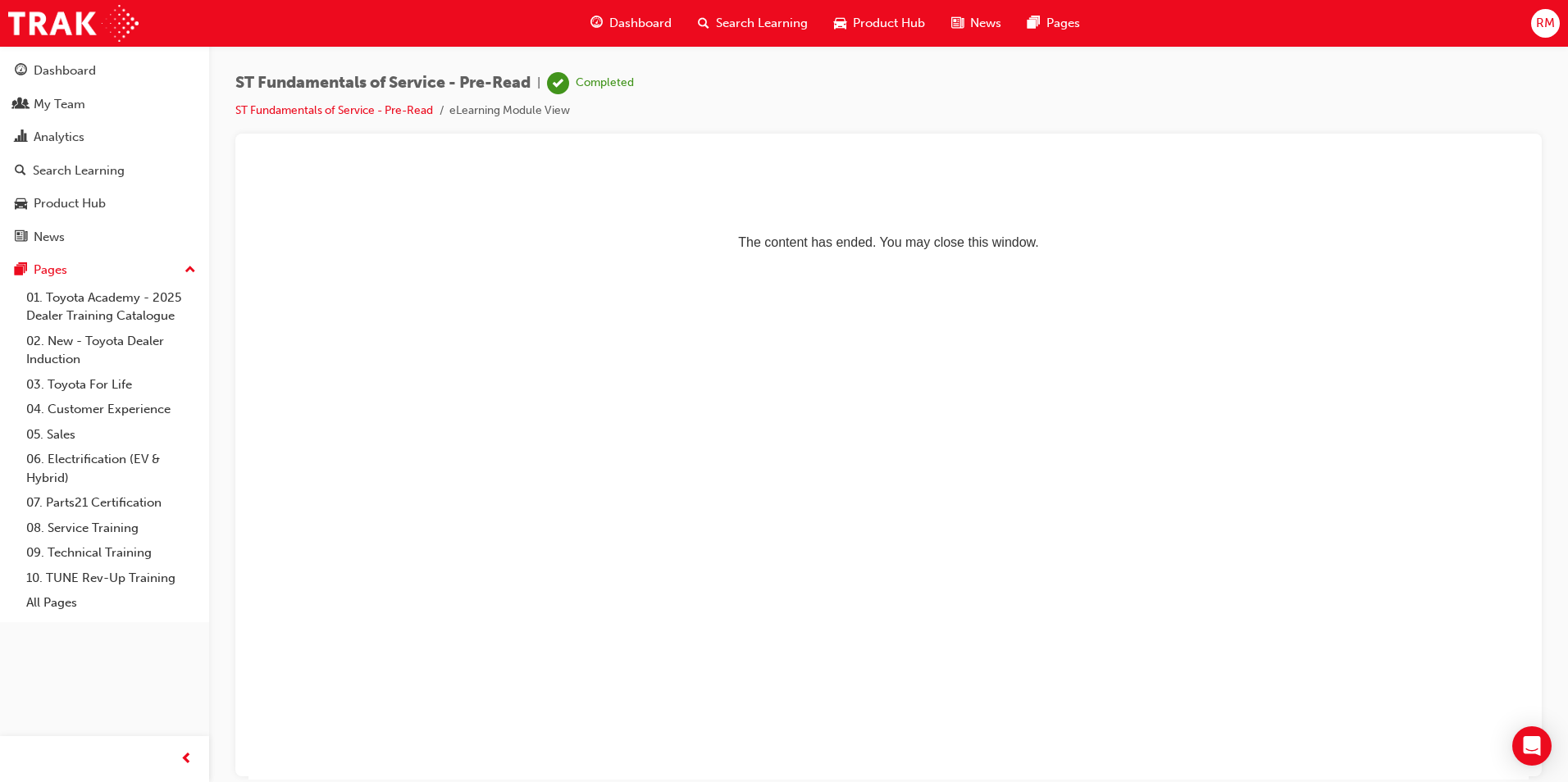
click at [797, 262] on html "The content has ended. You may close this window." at bounding box center [888, 212] width 1280 height 100
click at [97, 73] on div "Dashboard" at bounding box center [104, 71] width 179 height 20
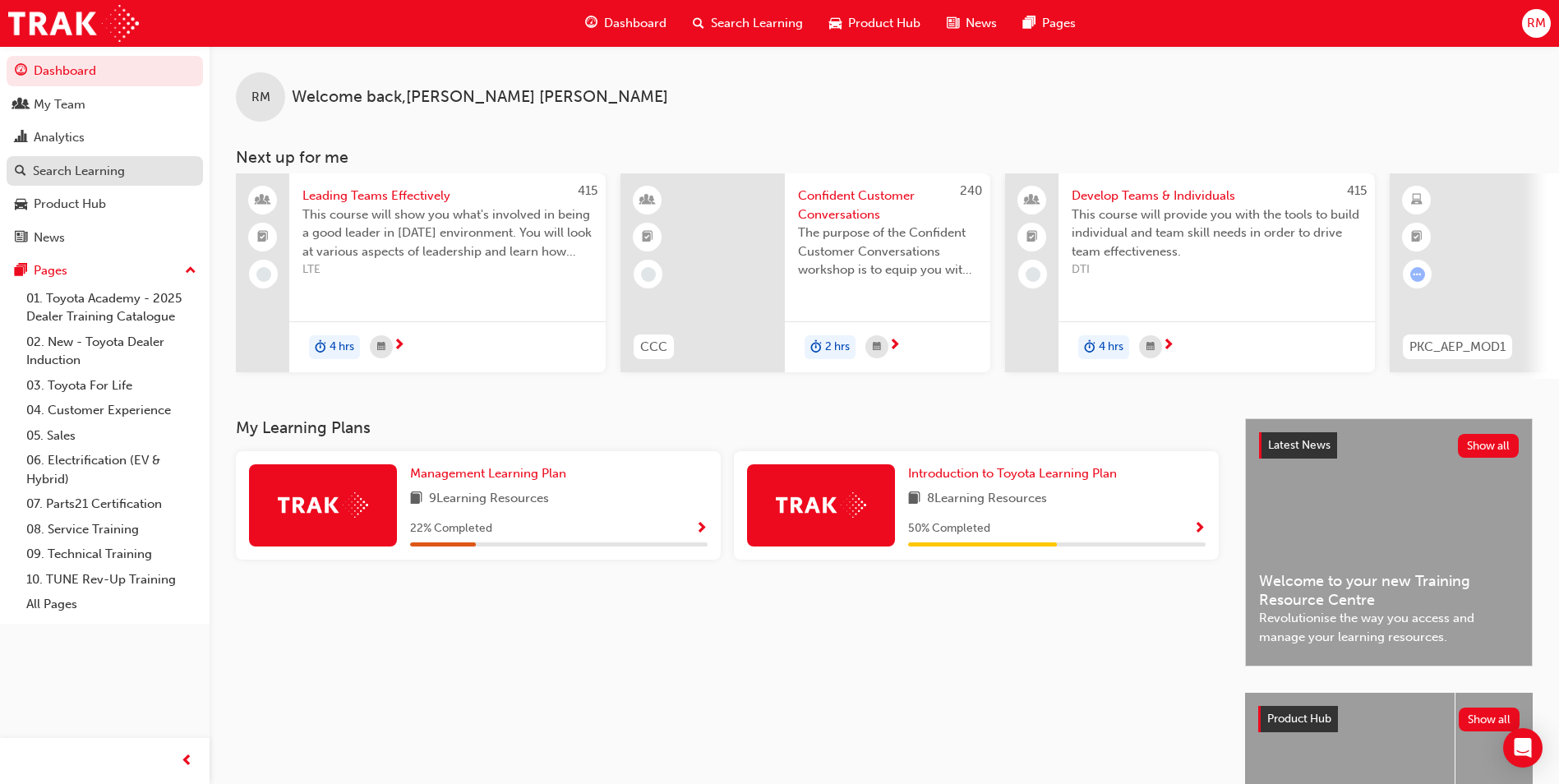
click at [160, 175] on div "Search Learning" at bounding box center [104, 171] width 180 height 20
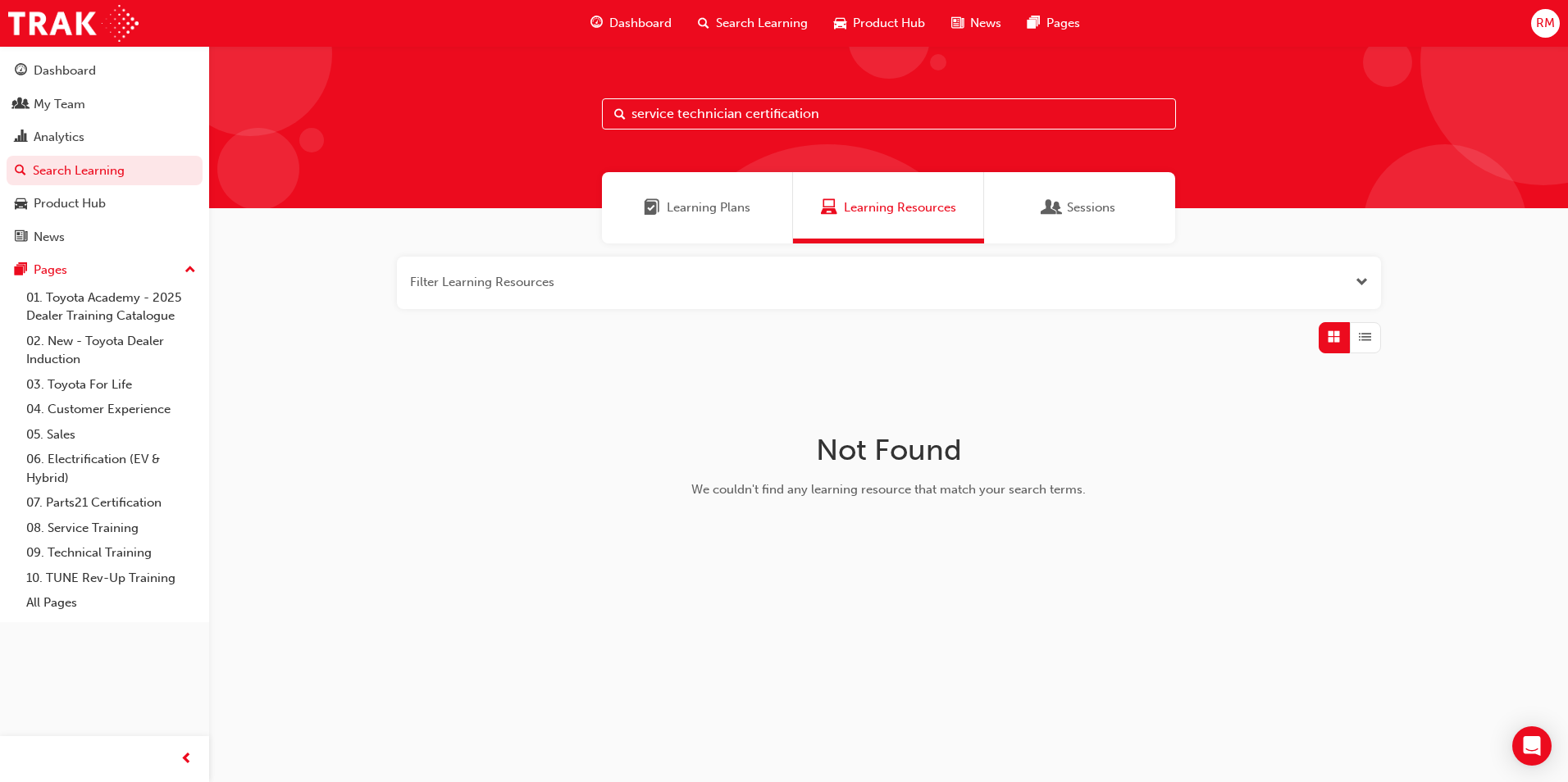
click at [834, 121] on input "service technician certification" at bounding box center [889, 114] width 574 height 31
click at [973, 459] on h1 "Not Found" at bounding box center [889, 449] width 520 height 36
click at [883, 106] on input "service technician certification" at bounding box center [889, 114] width 574 height 31
click at [1367, 282] on span "Open the filter" at bounding box center [1361, 282] width 12 height 19
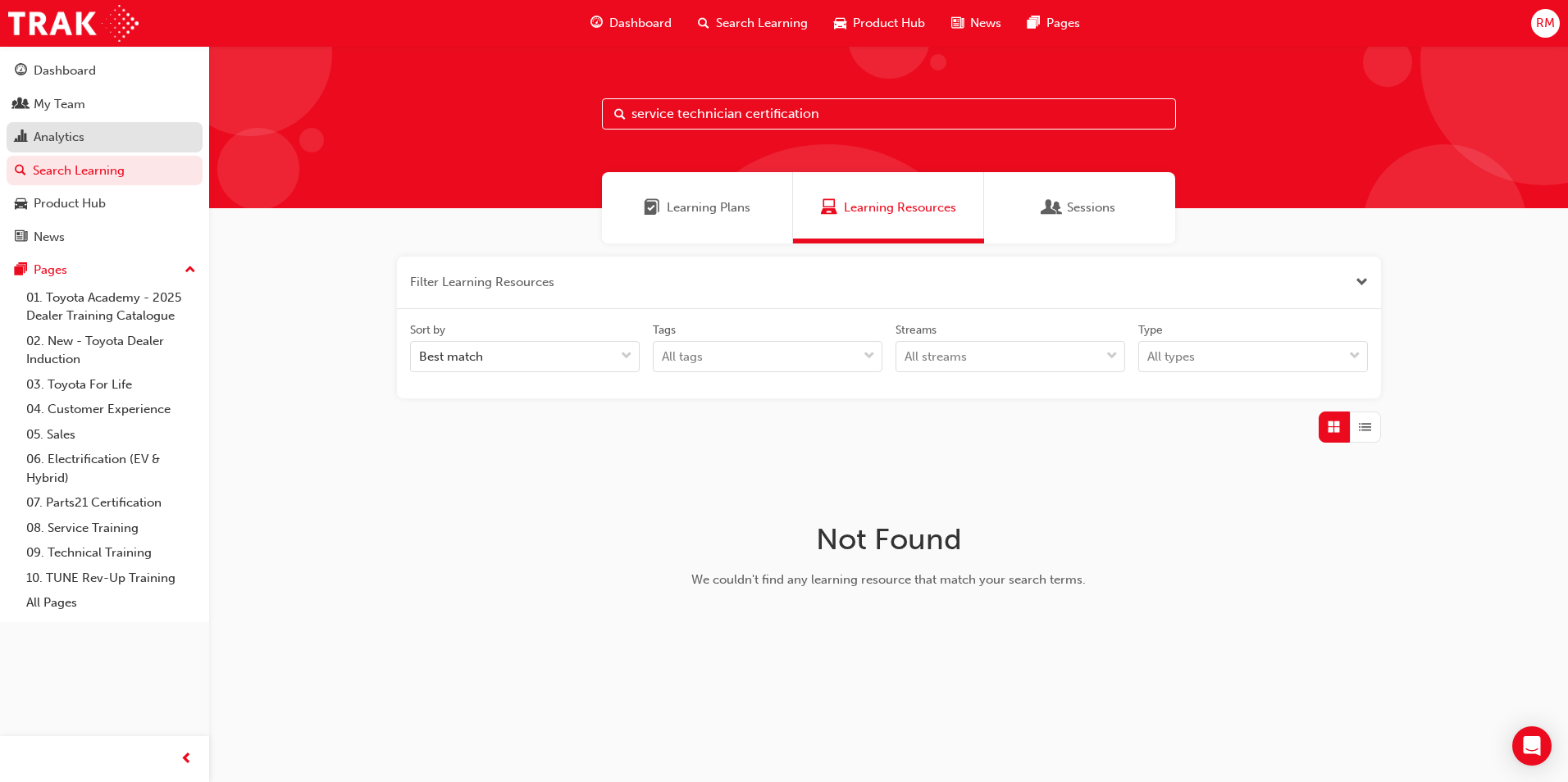
click at [69, 134] on div "Analytics" at bounding box center [59, 137] width 51 height 19
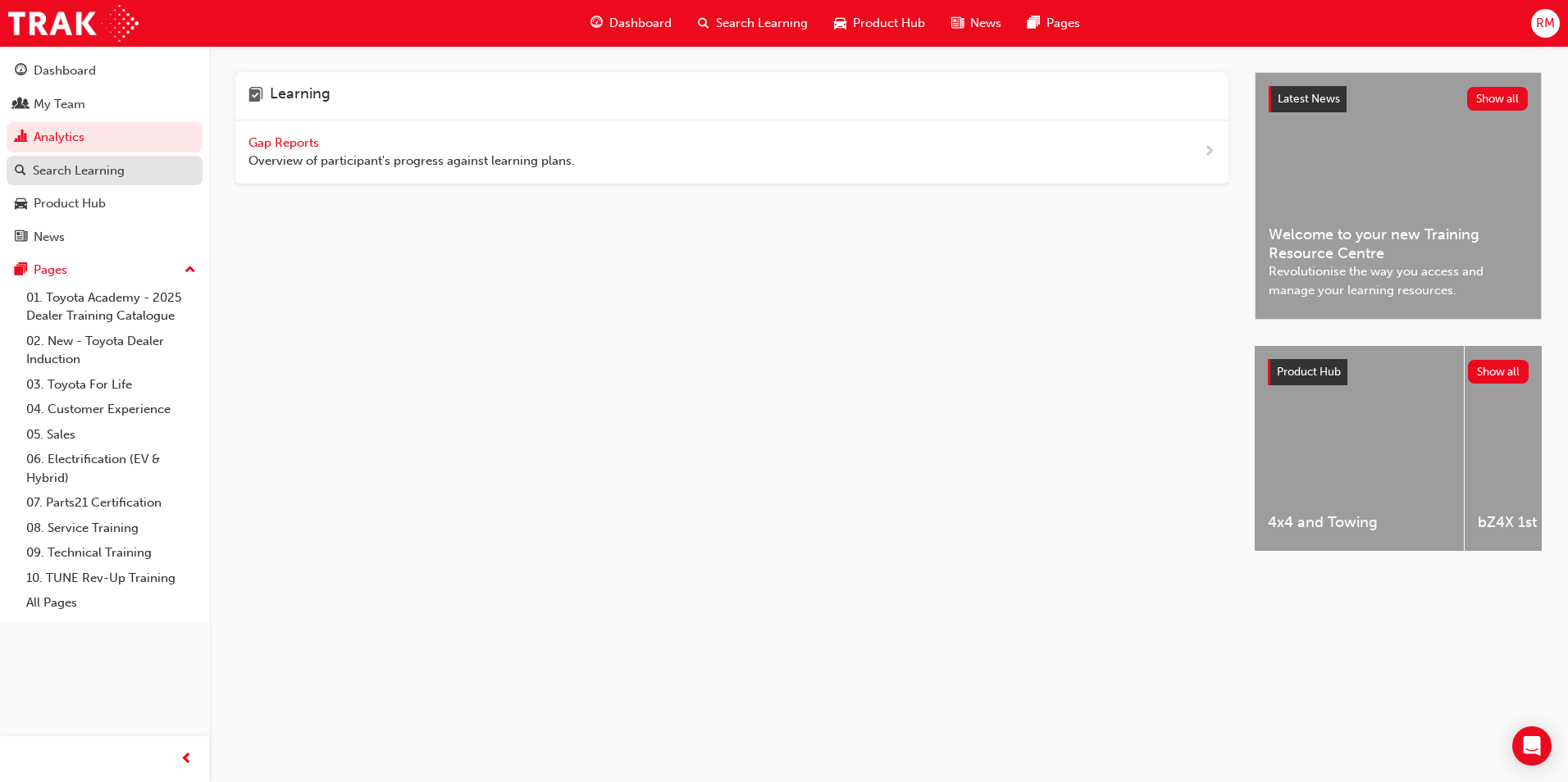
click at [69, 164] on div "Search Learning" at bounding box center [79, 171] width 92 height 19
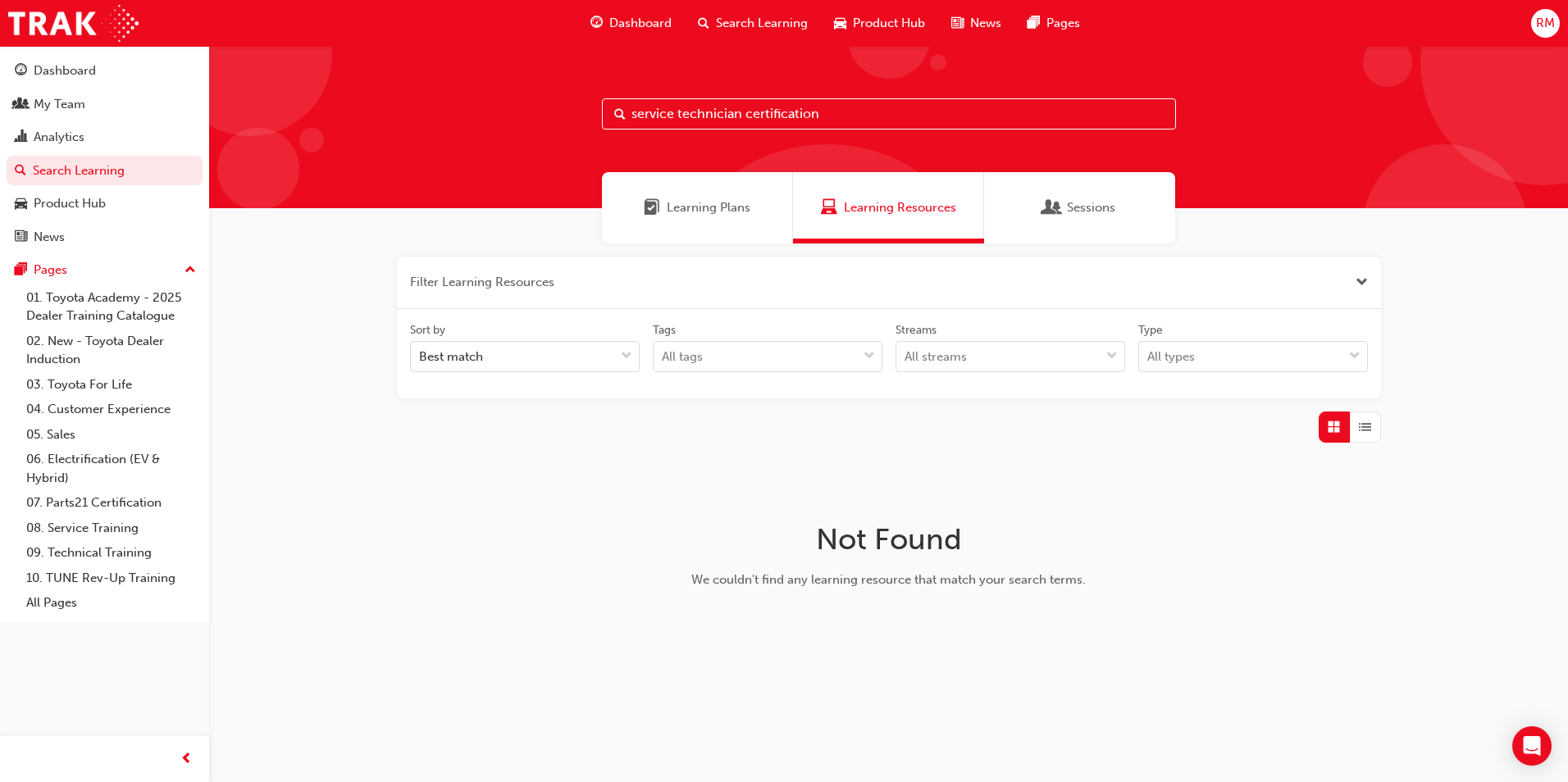
click at [716, 210] on span "Learning Plans" at bounding box center [708, 208] width 84 height 19
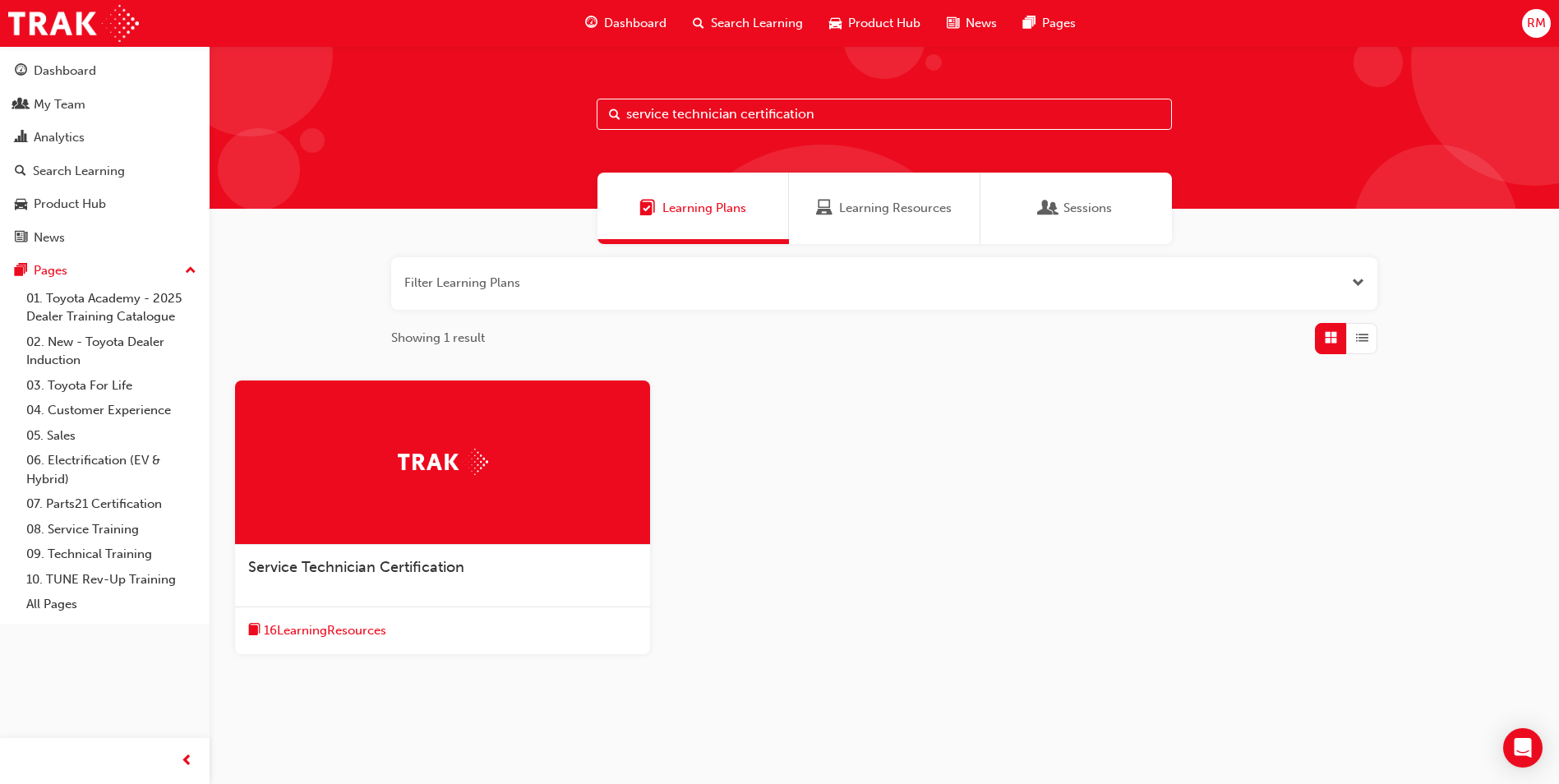
click at [355, 638] on span "16 Learning Resources" at bounding box center [324, 630] width 123 height 19
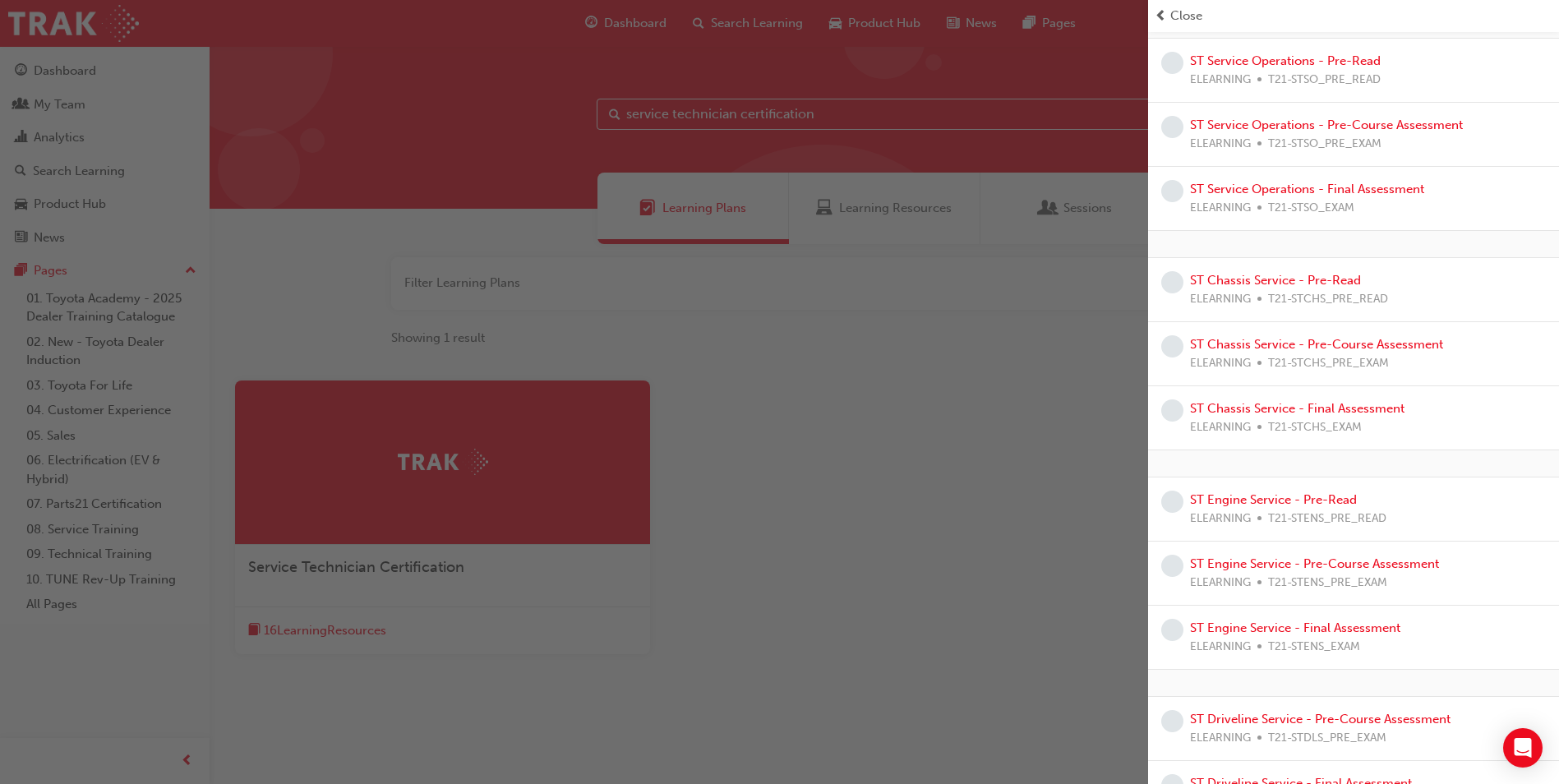
scroll to position [441, 0]
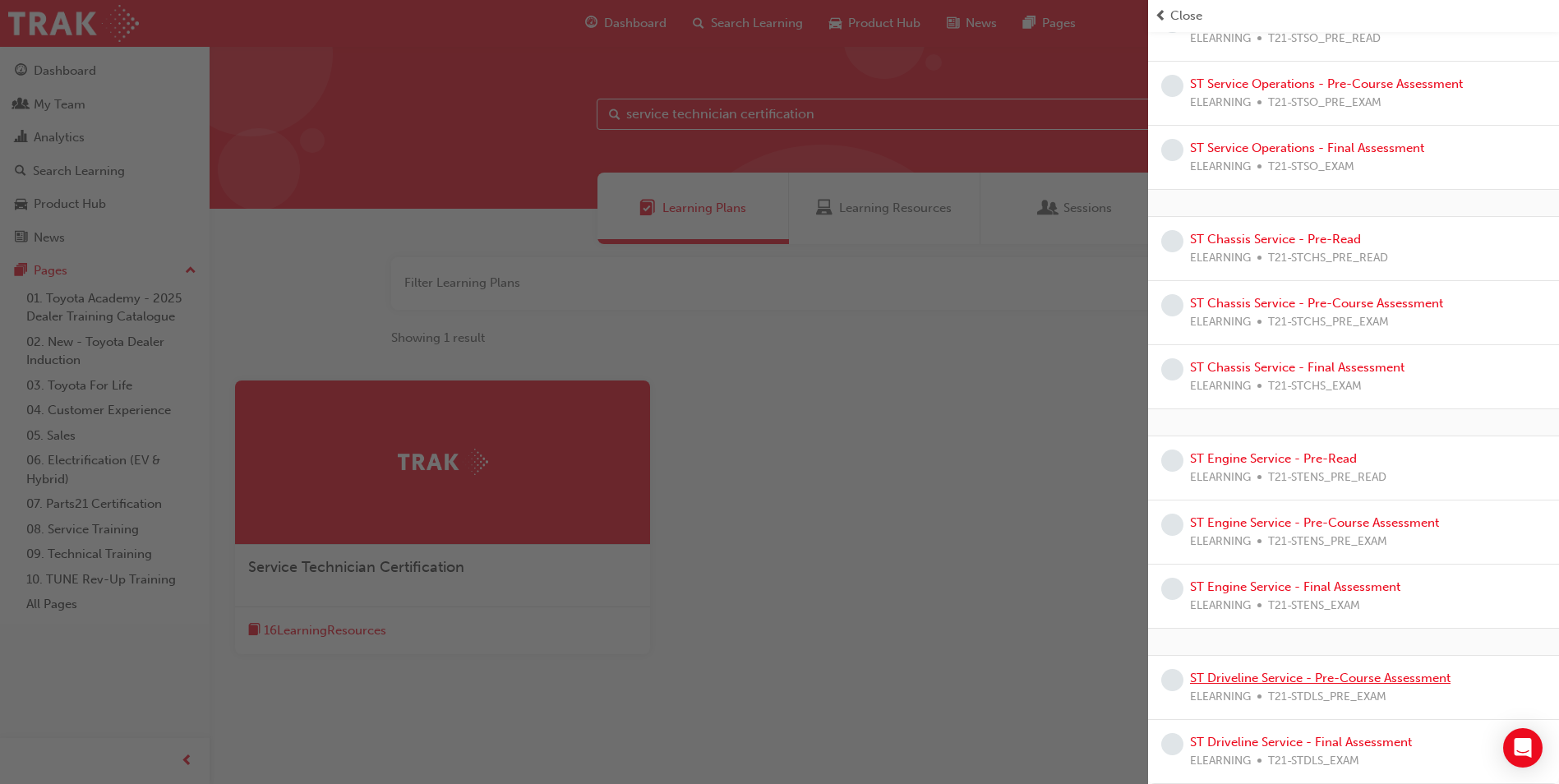
click at [1399, 682] on link "ST Driveline Service - Pre-Course Assessment" at bounding box center [1320, 678] width 261 height 15
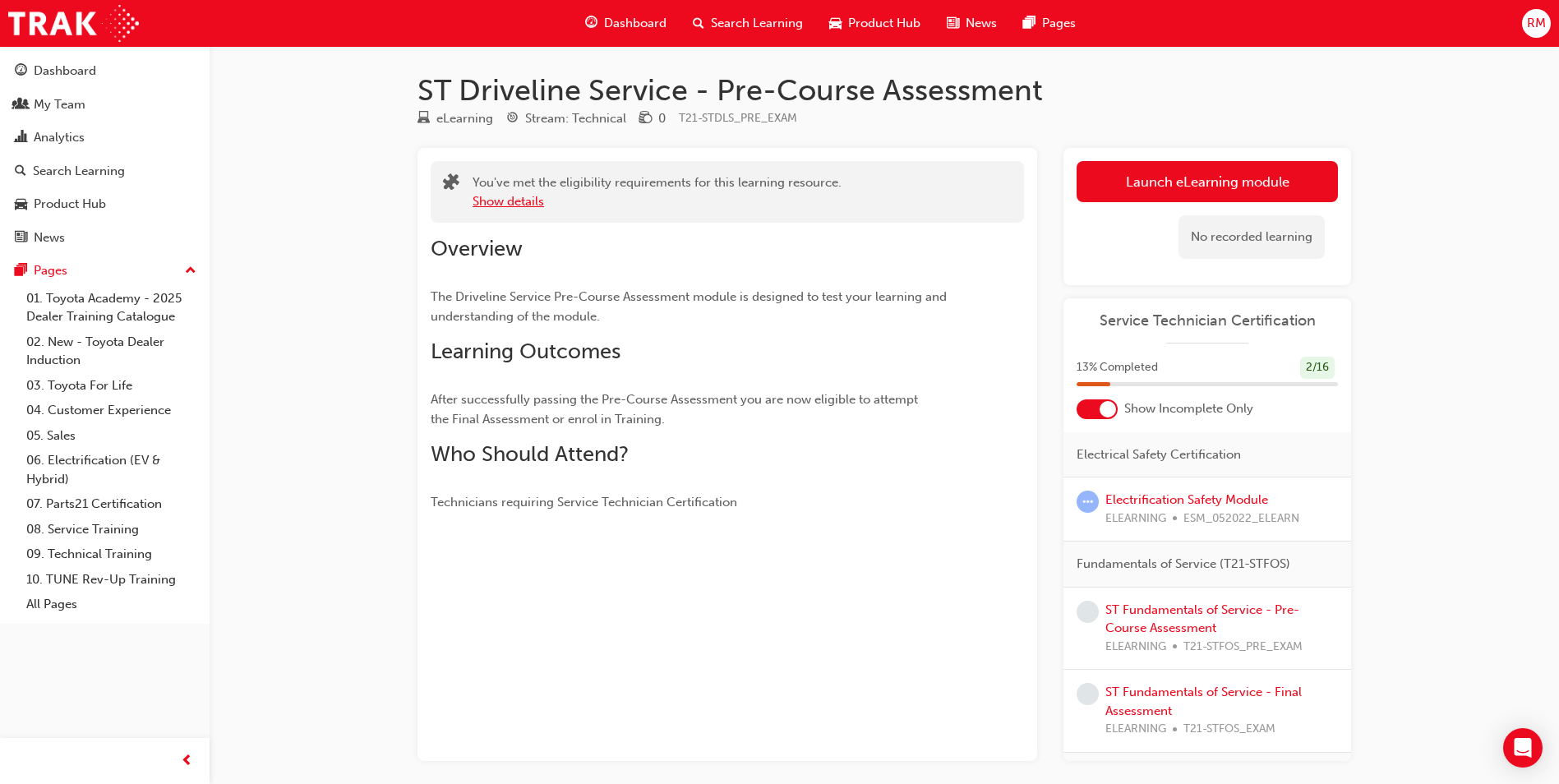
click at [533, 205] on button "Show details" at bounding box center [509, 202] width 72 height 19
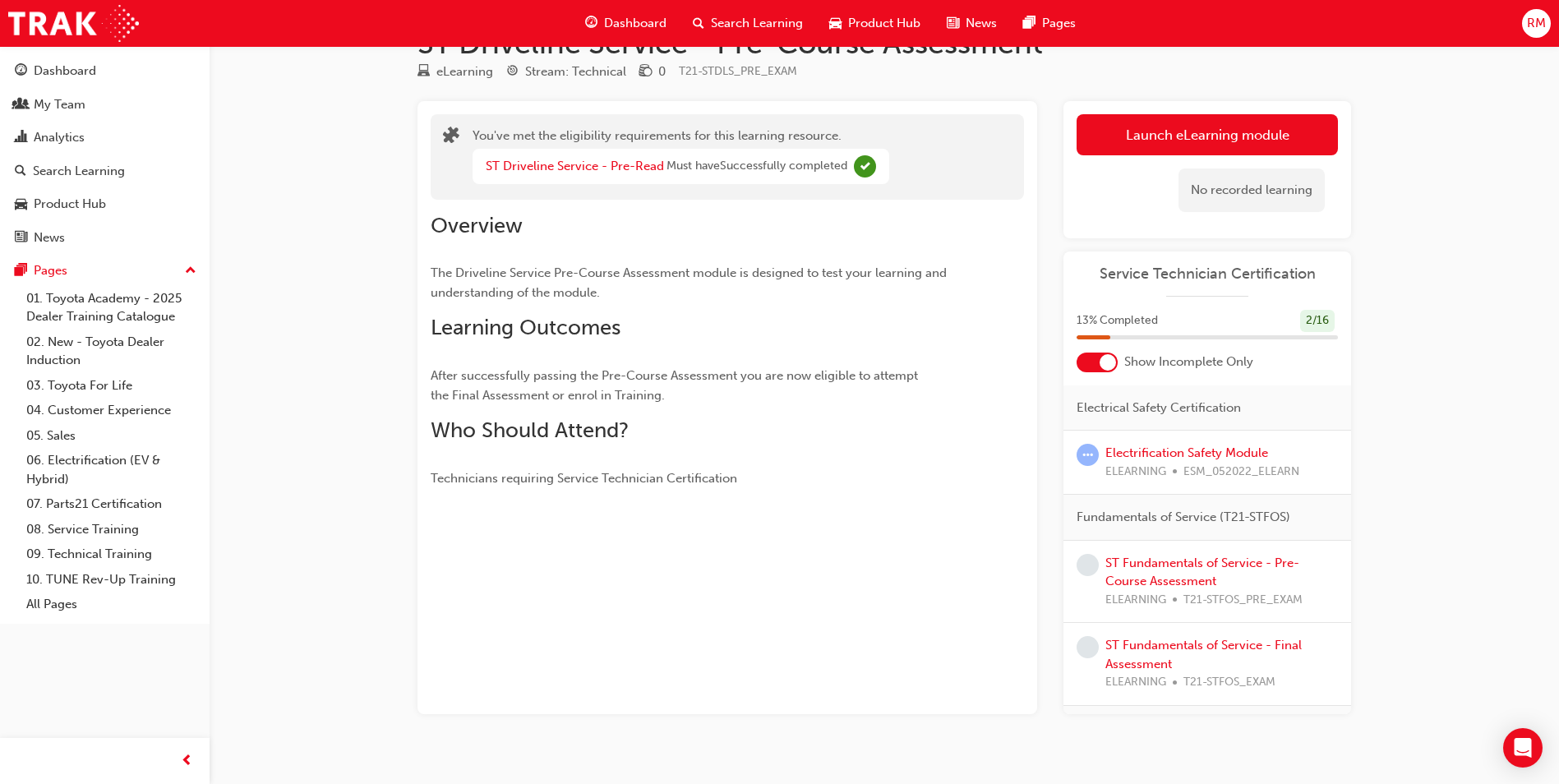
scroll to position [71, 0]
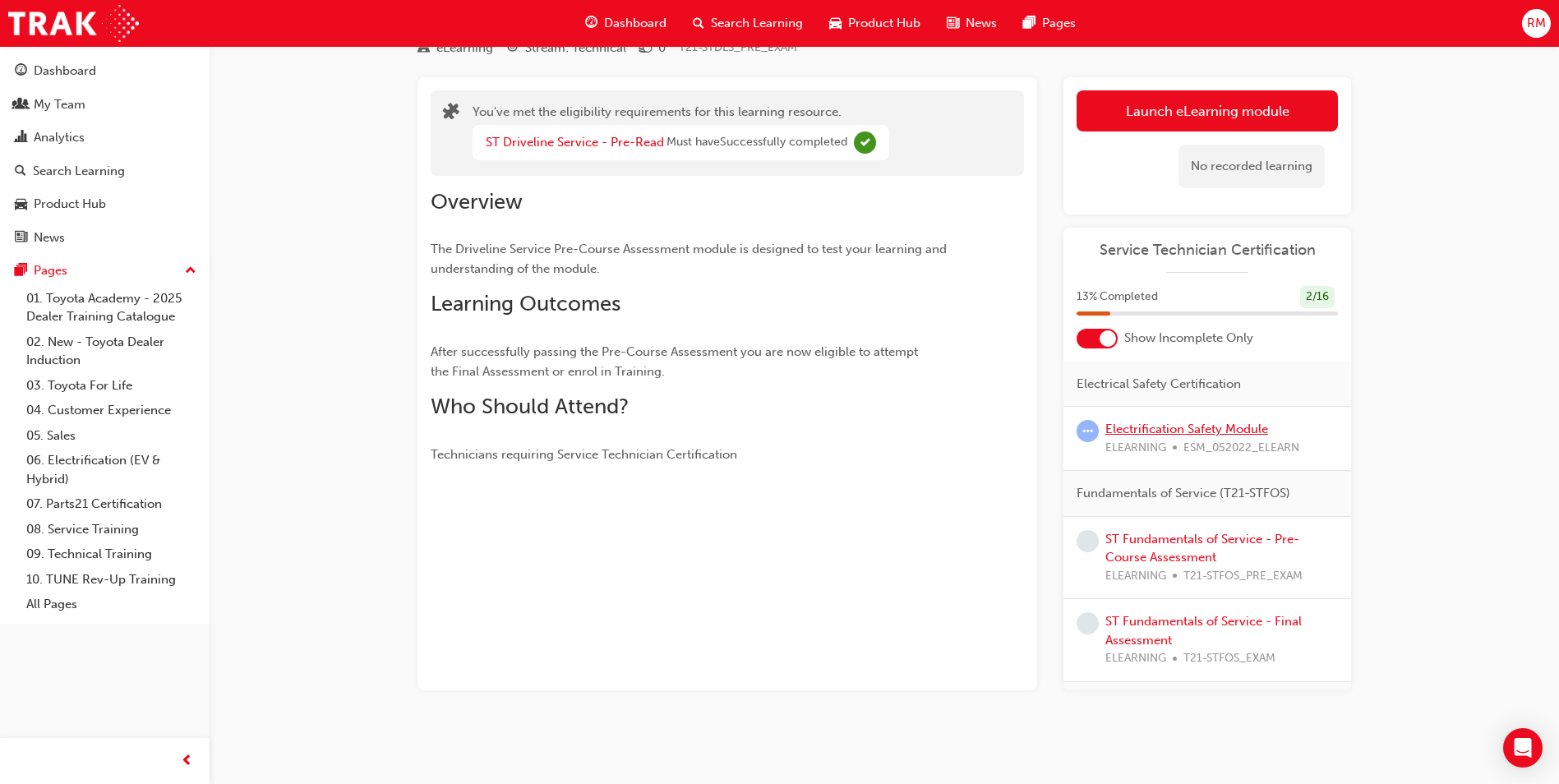
click at [1174, 433] on link "Electrification Safety Module" at bounding box center [1187, 429] width 163 height 15
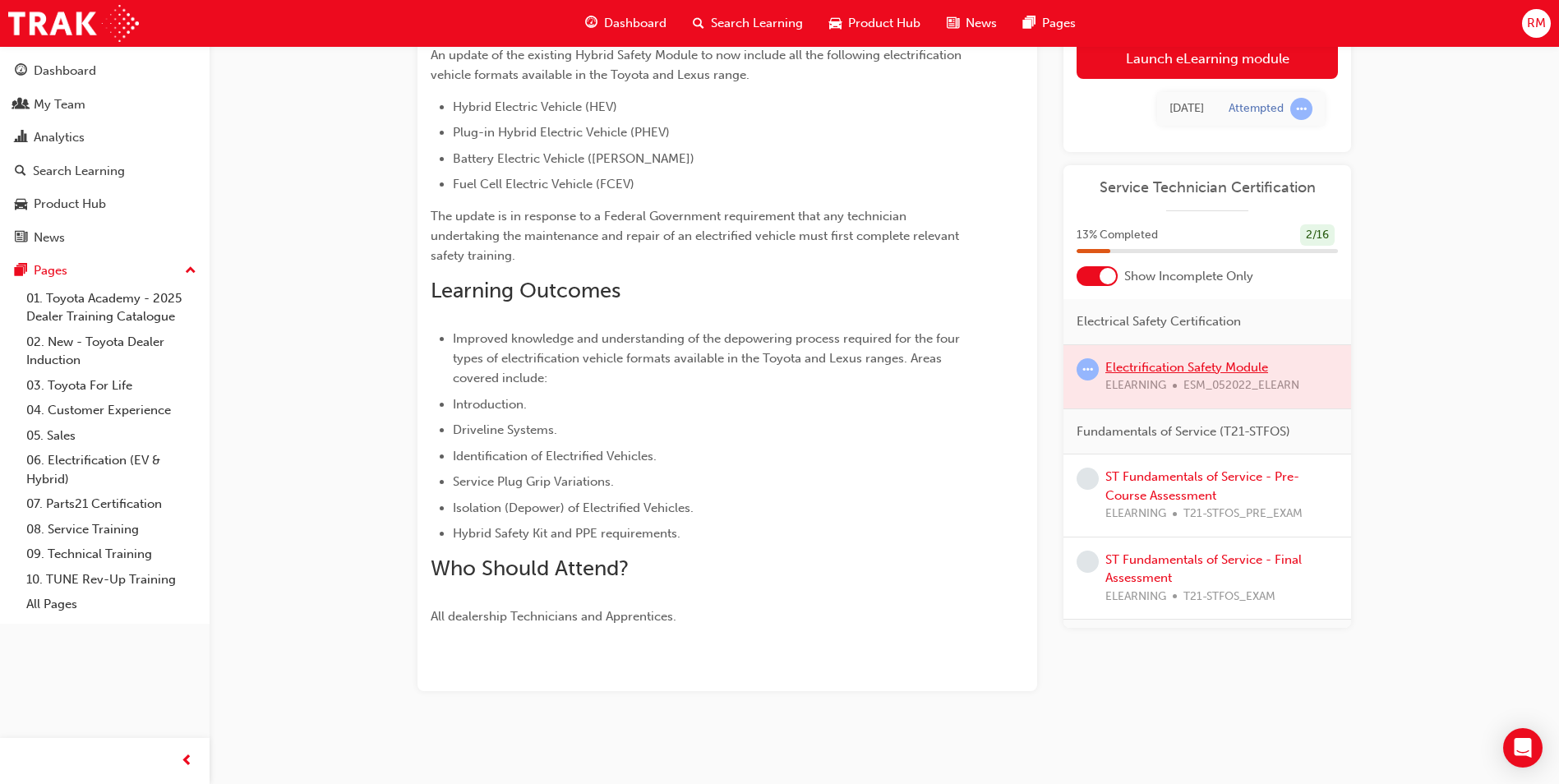
scroll to position [181, 0]
click at [1134, 362] on div at bounding box center [1207, 377] width 287 height 64
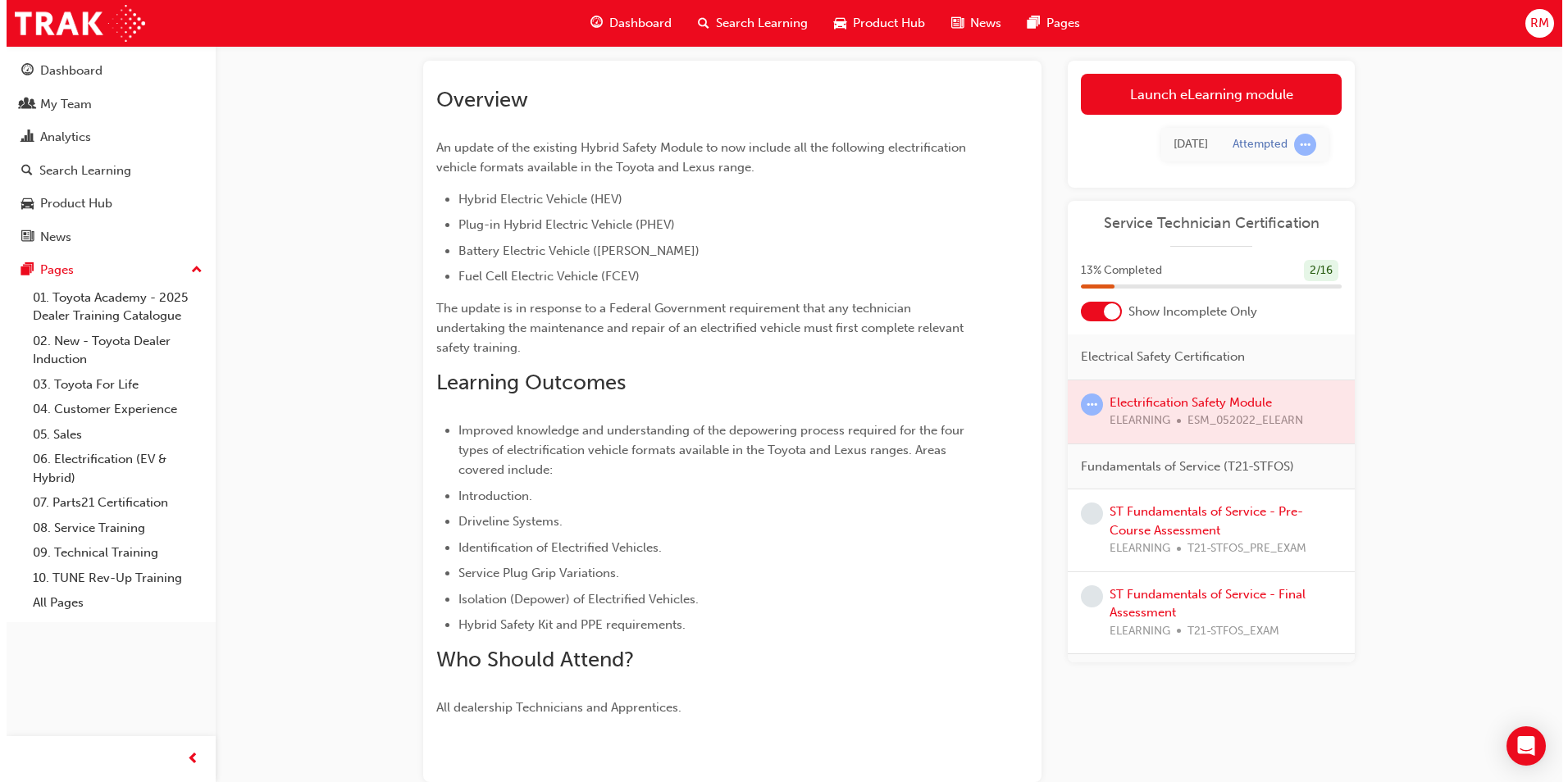
scroll to position [0, 0]
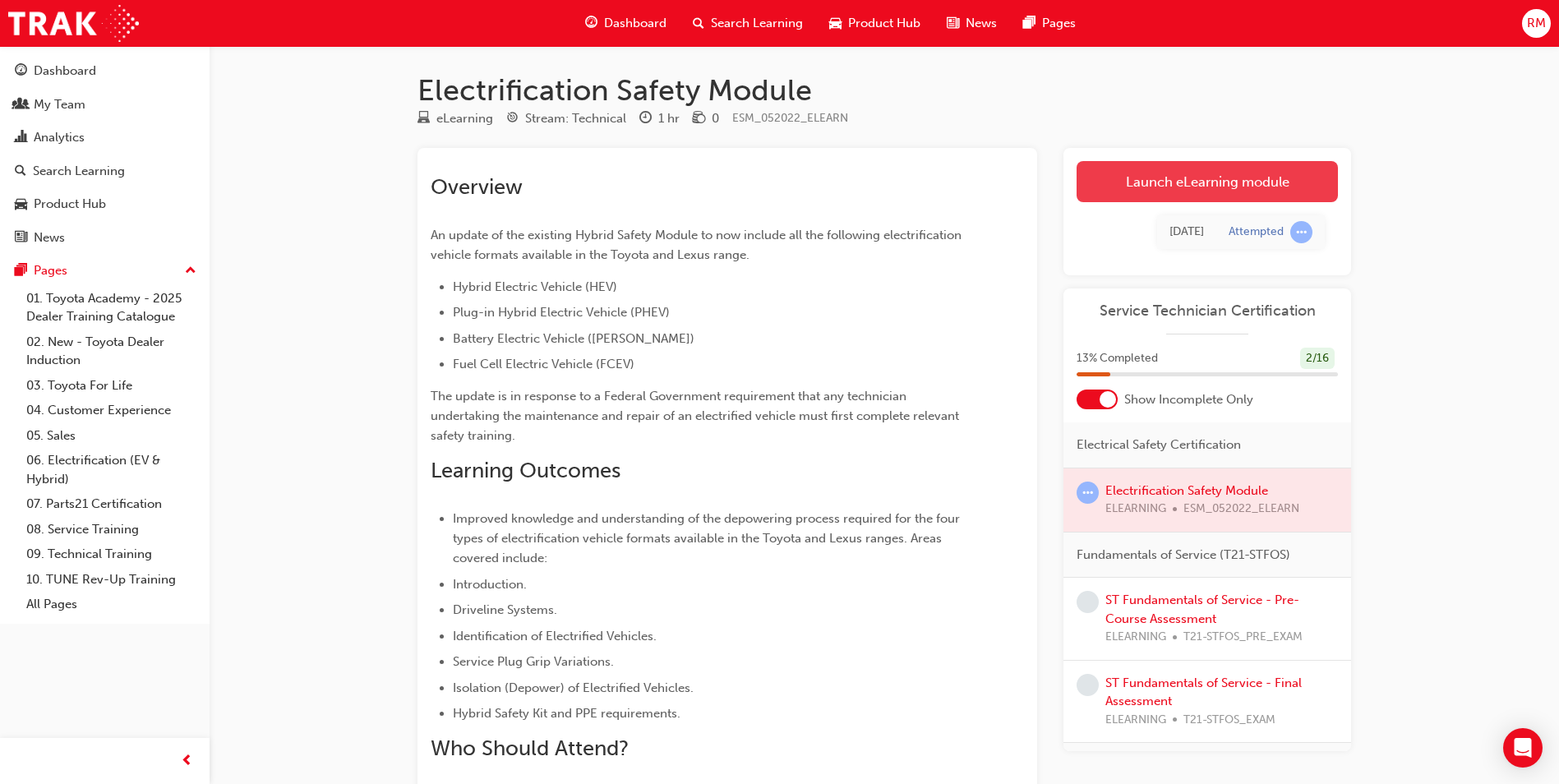
click at [1152, 183] on link "Launch eLearning module" at bounding box center [1208, 181] width 262 height 41
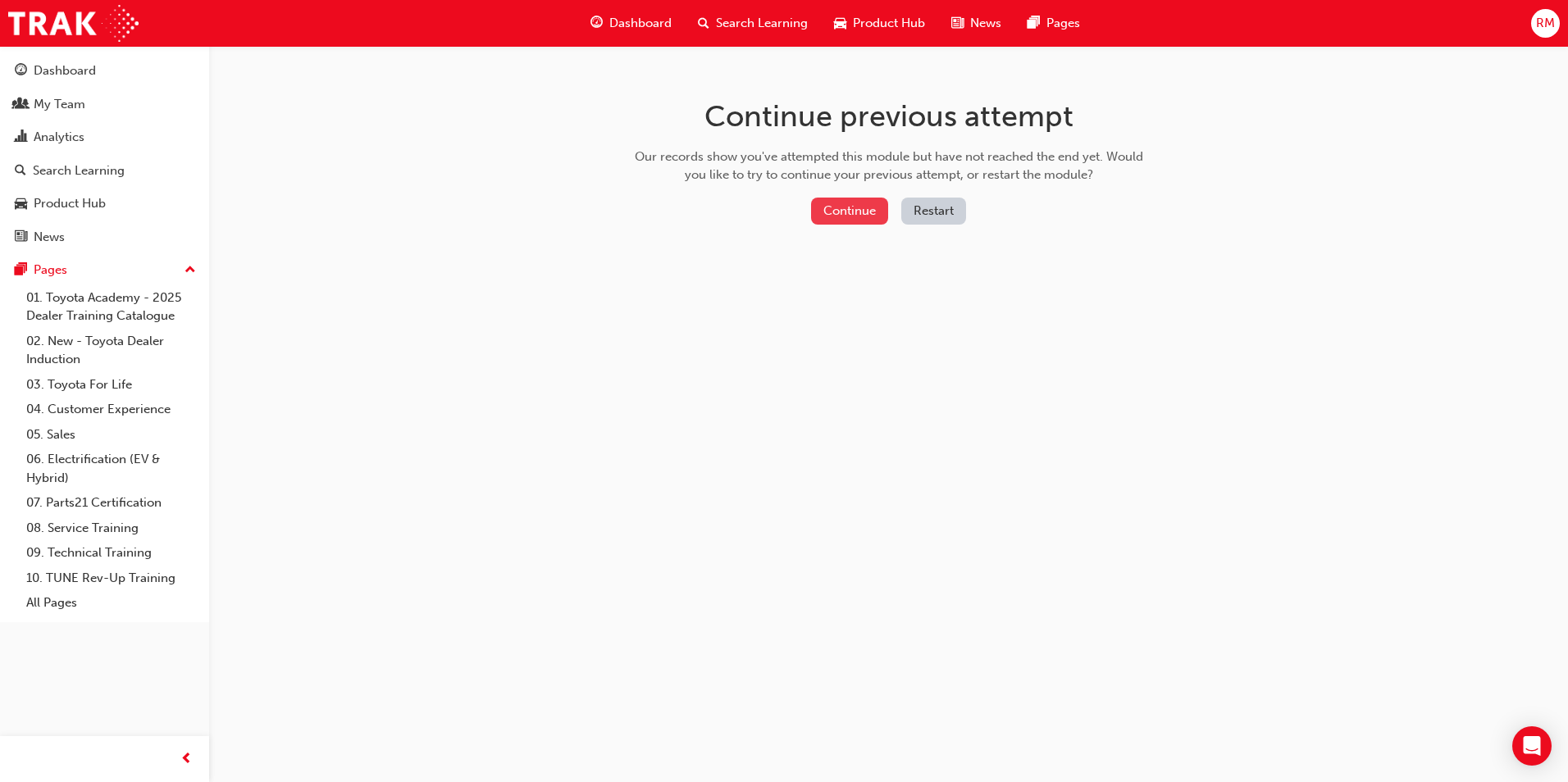
click at [870, 210] on button "Continue" at bounding box center [849, 210] width 77 height 27
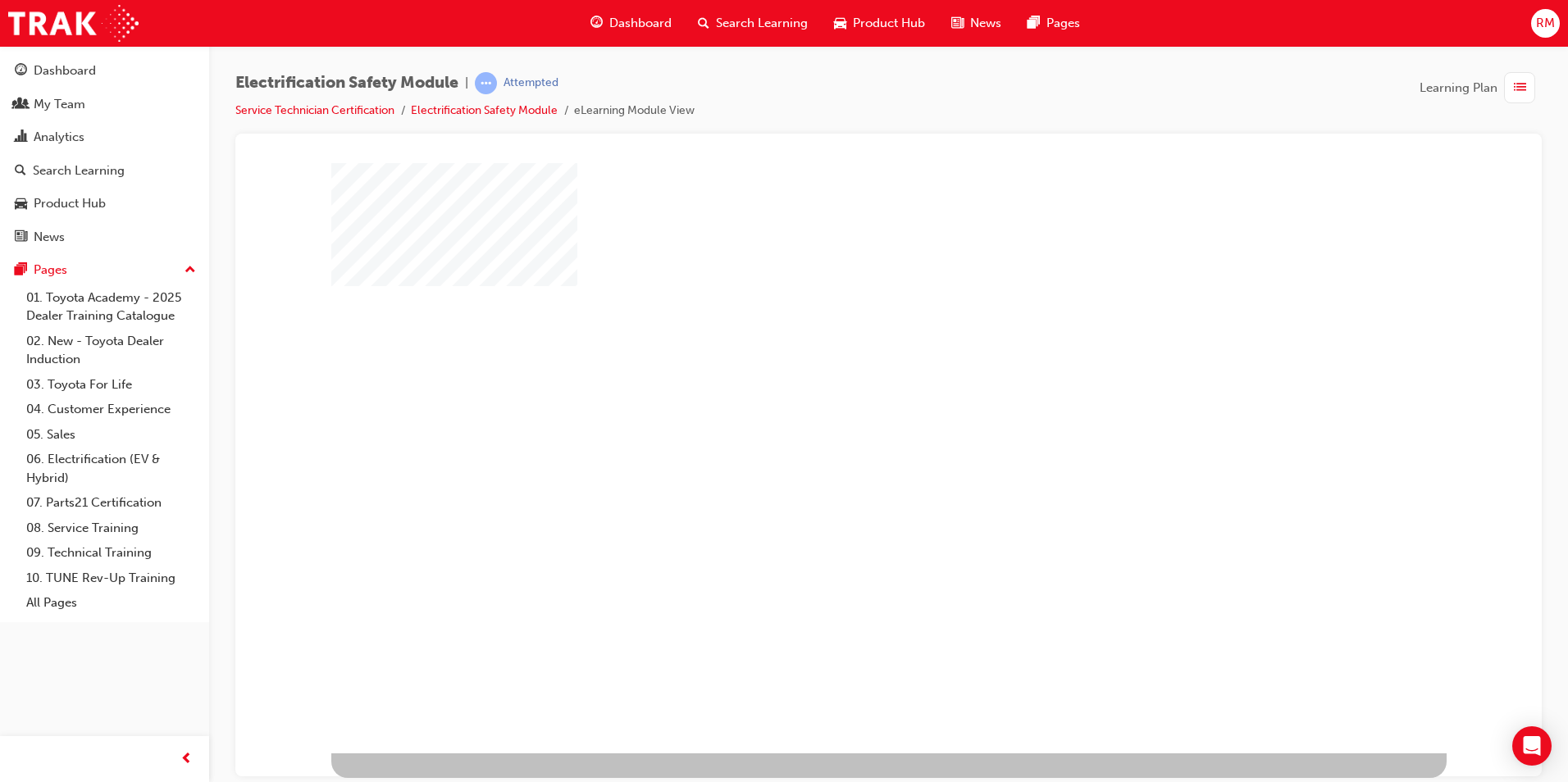
click at [841, 410] on div "play" at bounding box center [841, 410] width 0 height 0
